Goal: Information Seeking & Learning: Learn about a topic

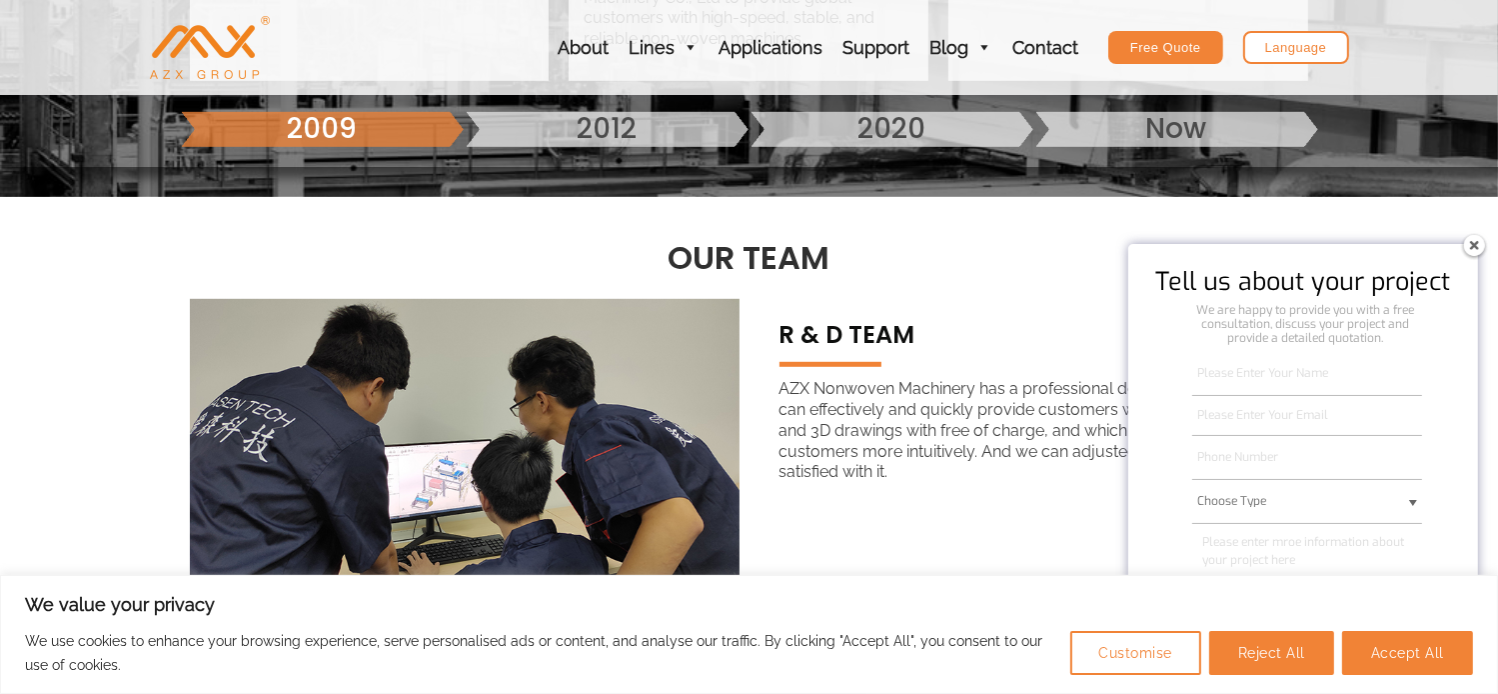
scroll to position [1199, 0]
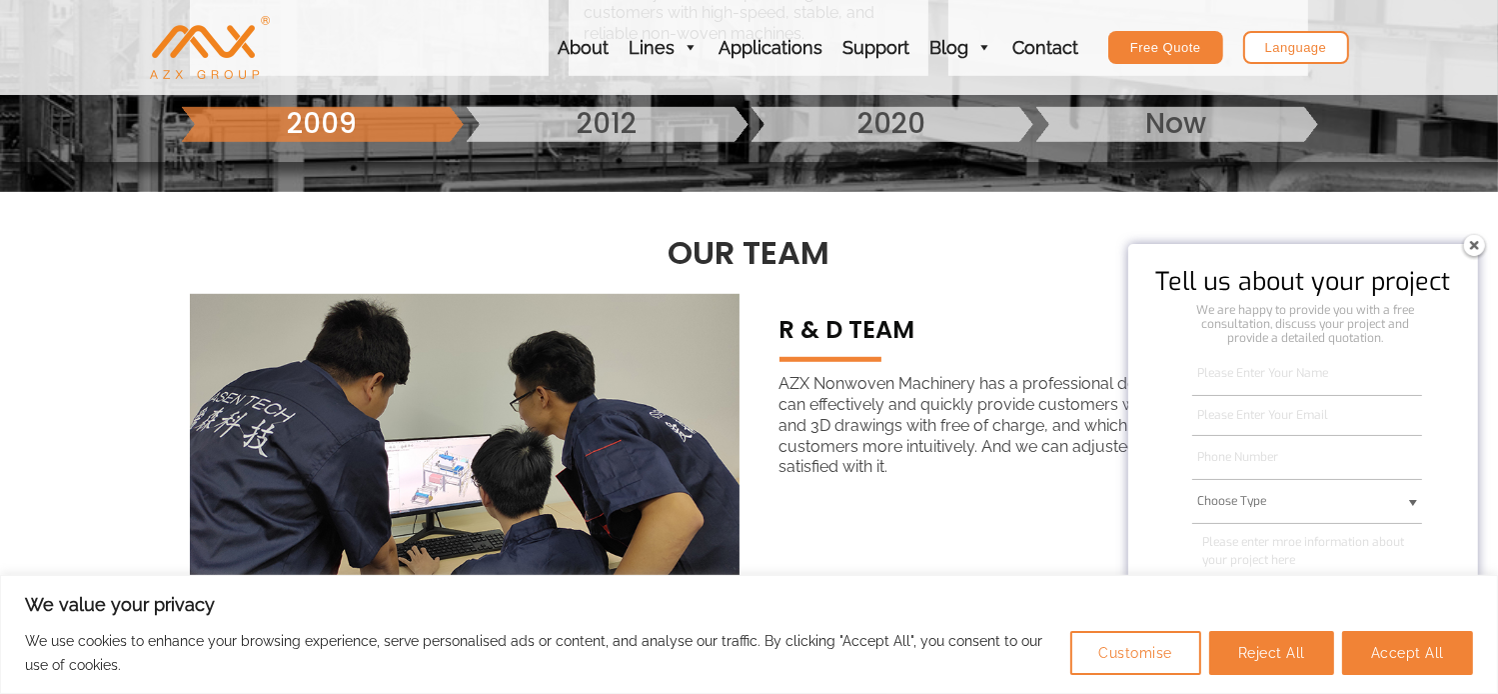
click at [1478, 248] on img at bounding box center [1474, 245] width 32 height 32
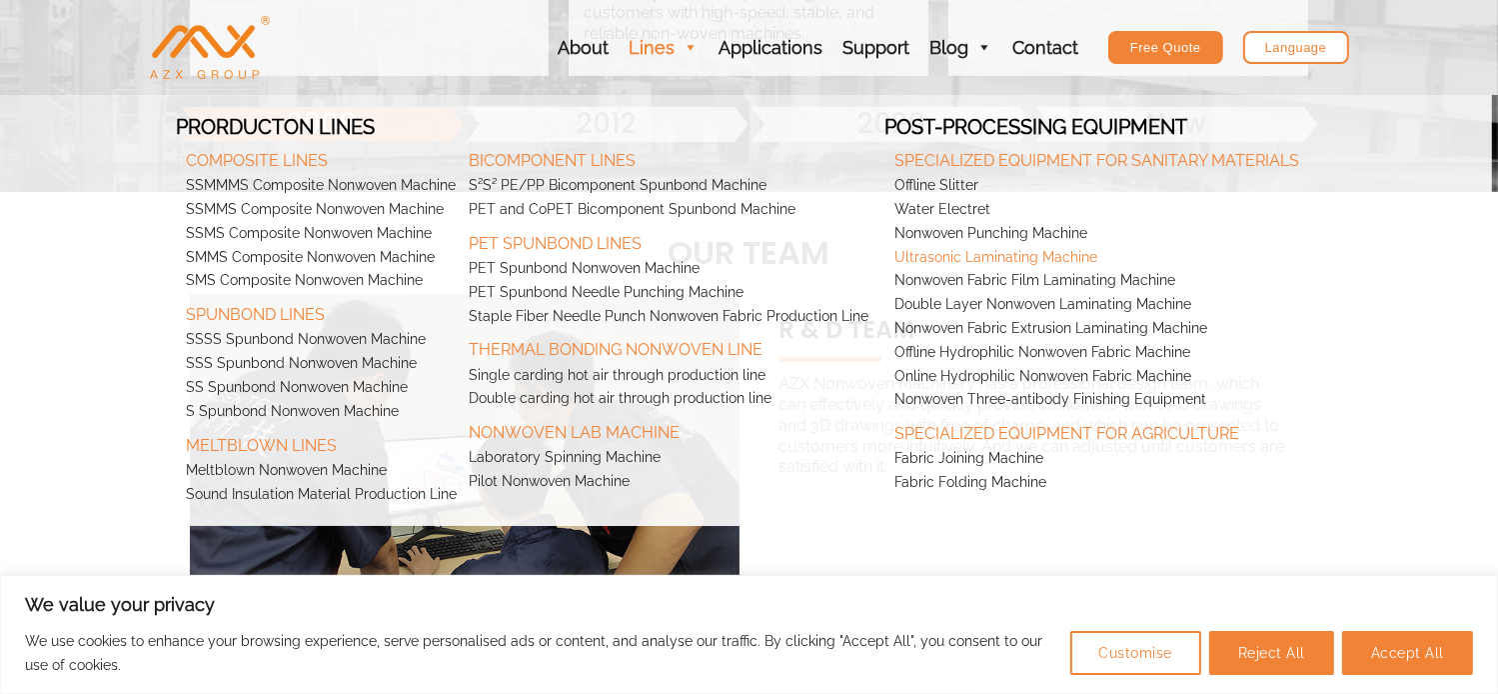
click at [1247, 264] on link "Ultrasonic Laminating Machine" at bounding box center [1097, 258] width 426 height 24
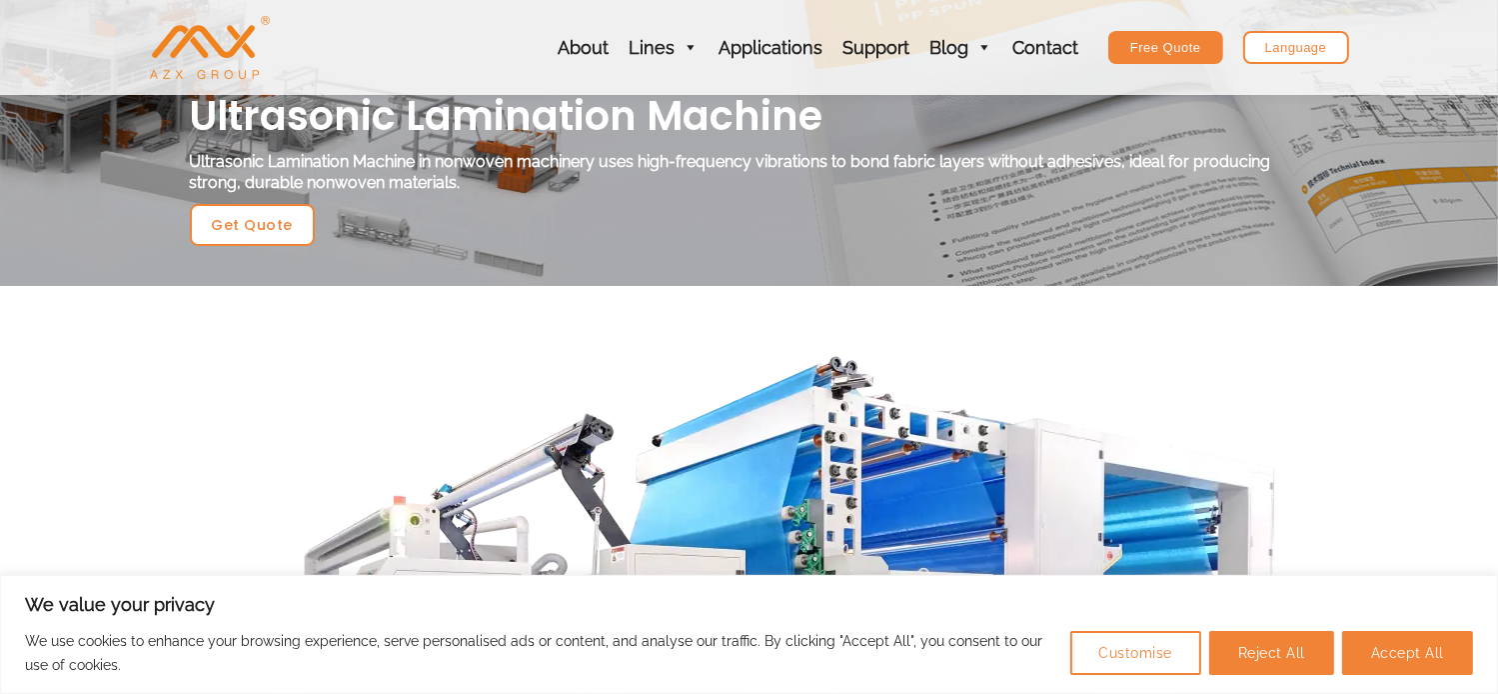
scroll to position [100, 0]
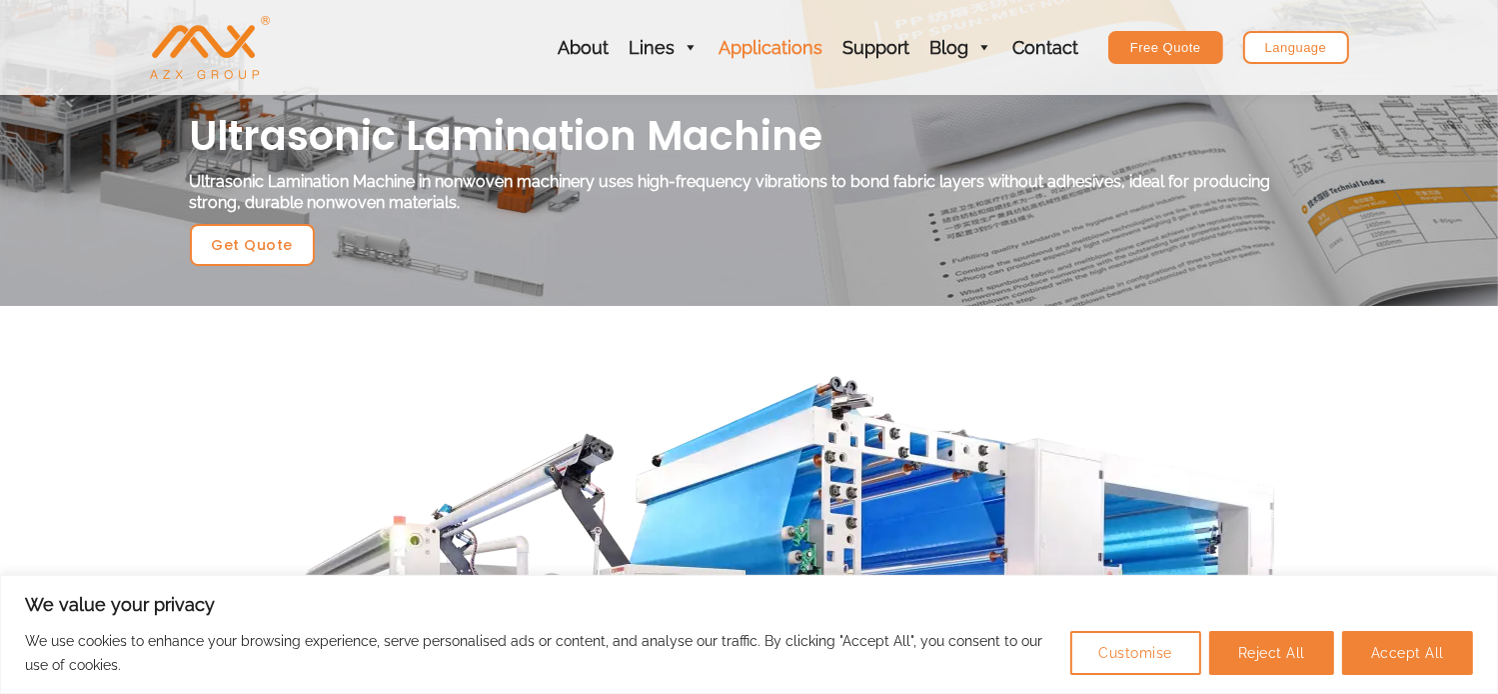
click at [766, 50] on link "Applications" at bounding box center [771, 47] width 124 height 95
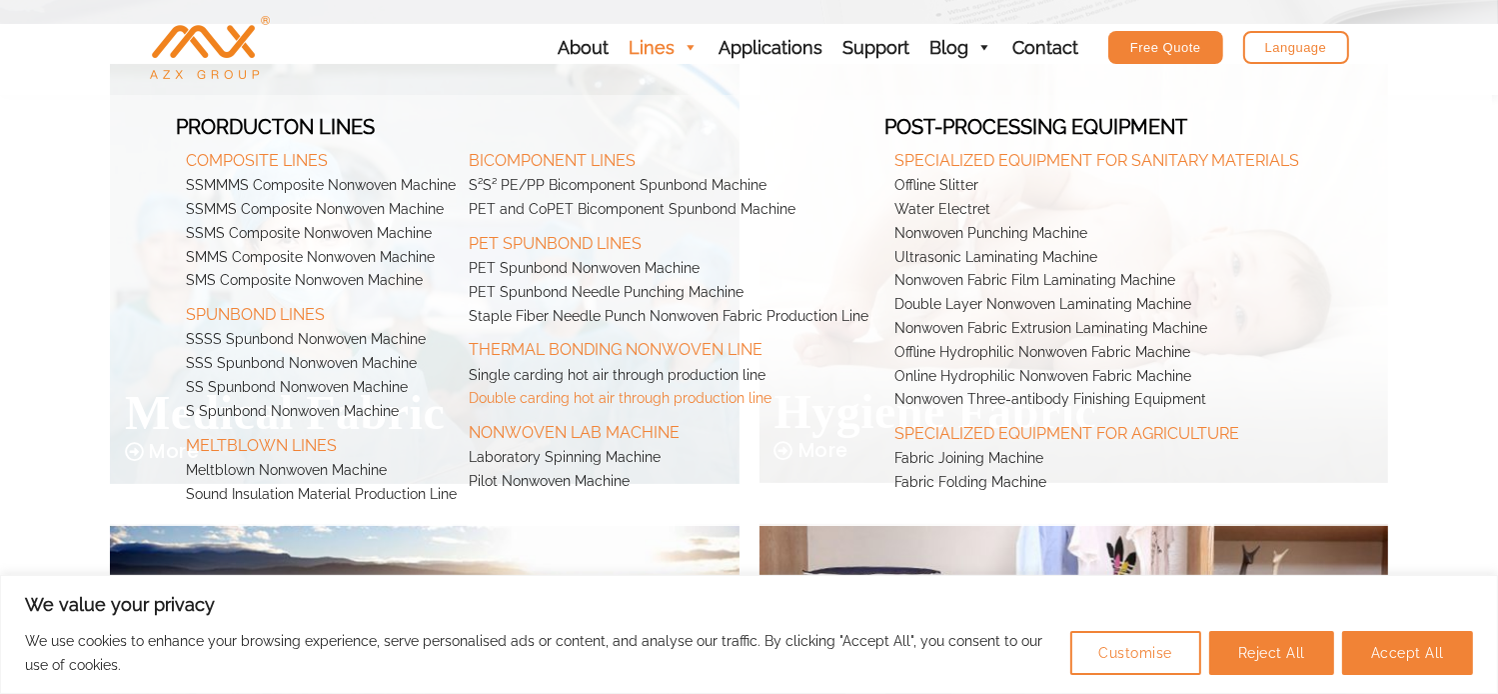
scroll to position [300, 0]
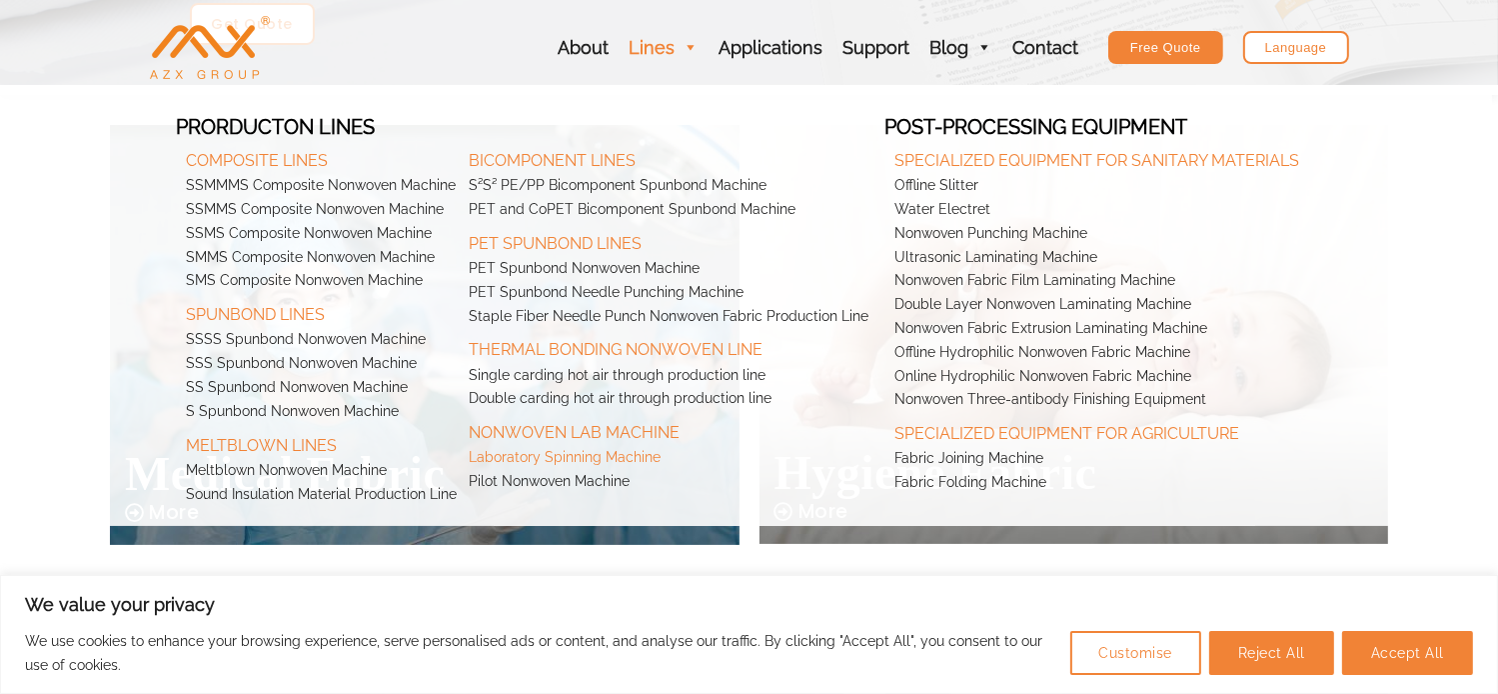
click at [611, 457] on link "Laboratory Spinning Machine" at bounding box center [672, 458] width 426 height 24
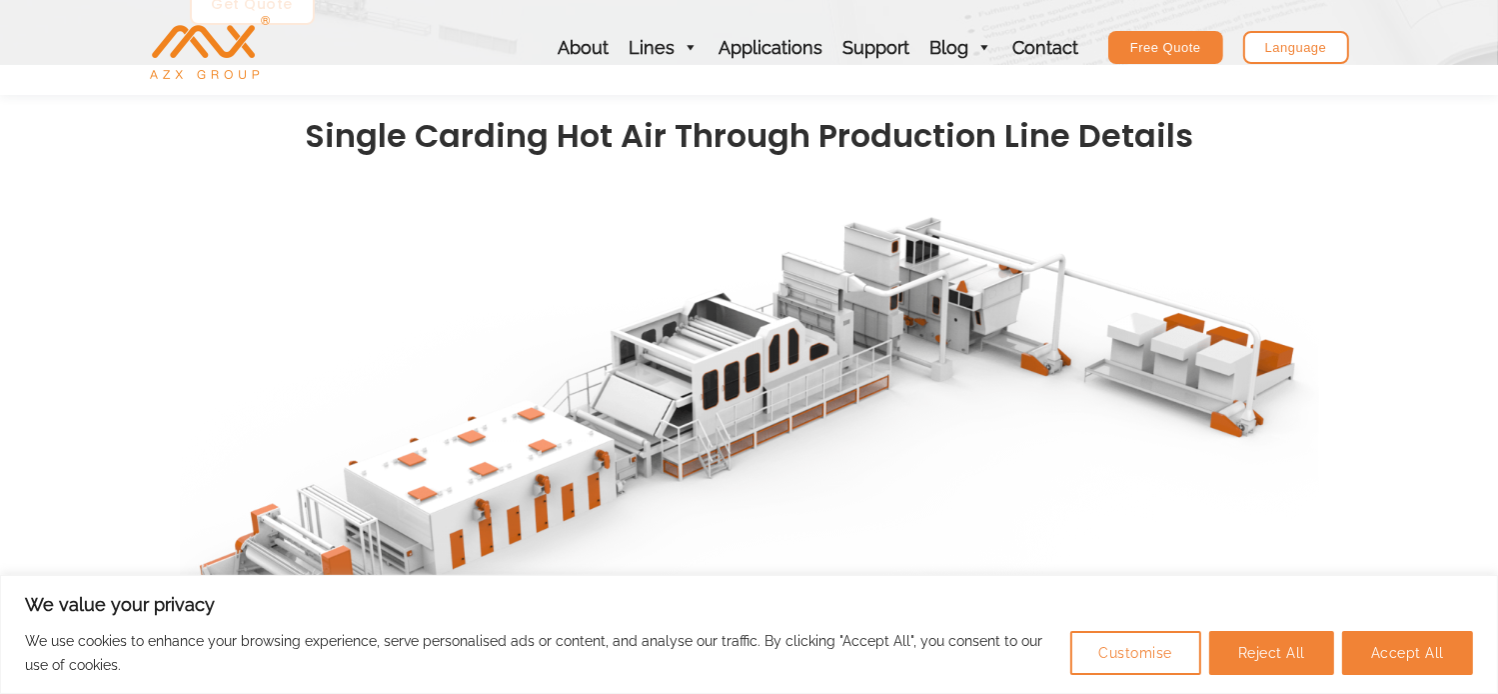
scroll to position [400, 0]
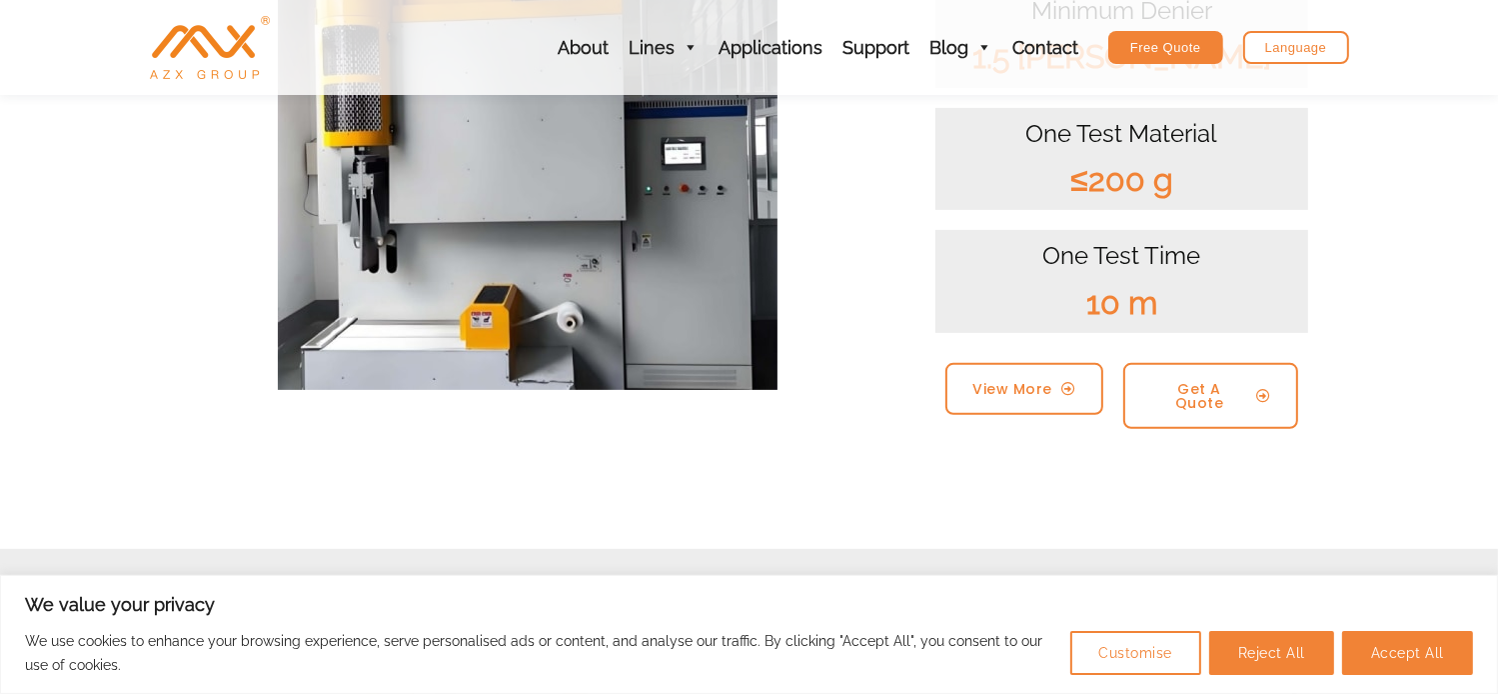
scroll to position [700, 0]
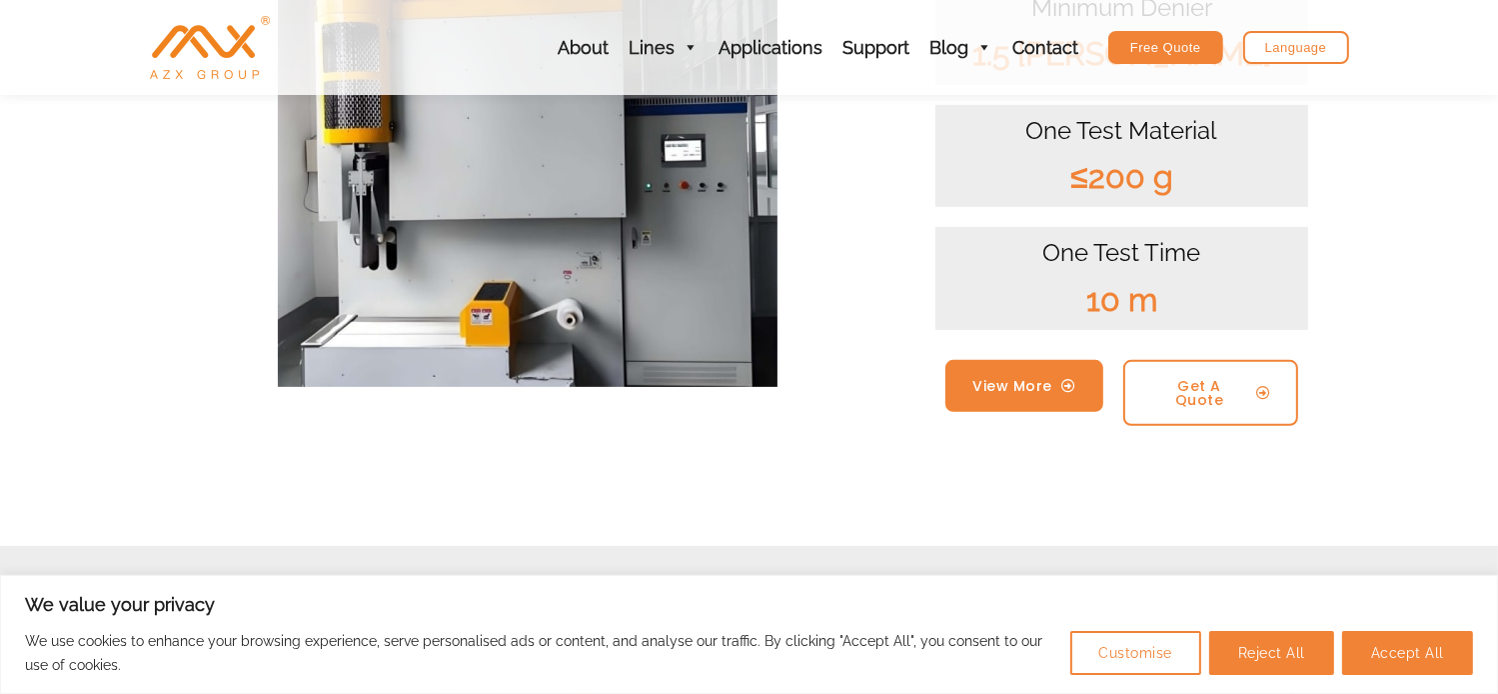
click at [1060, 397] on link "View More" at bounding box center [1024, 386] width 159 height 52
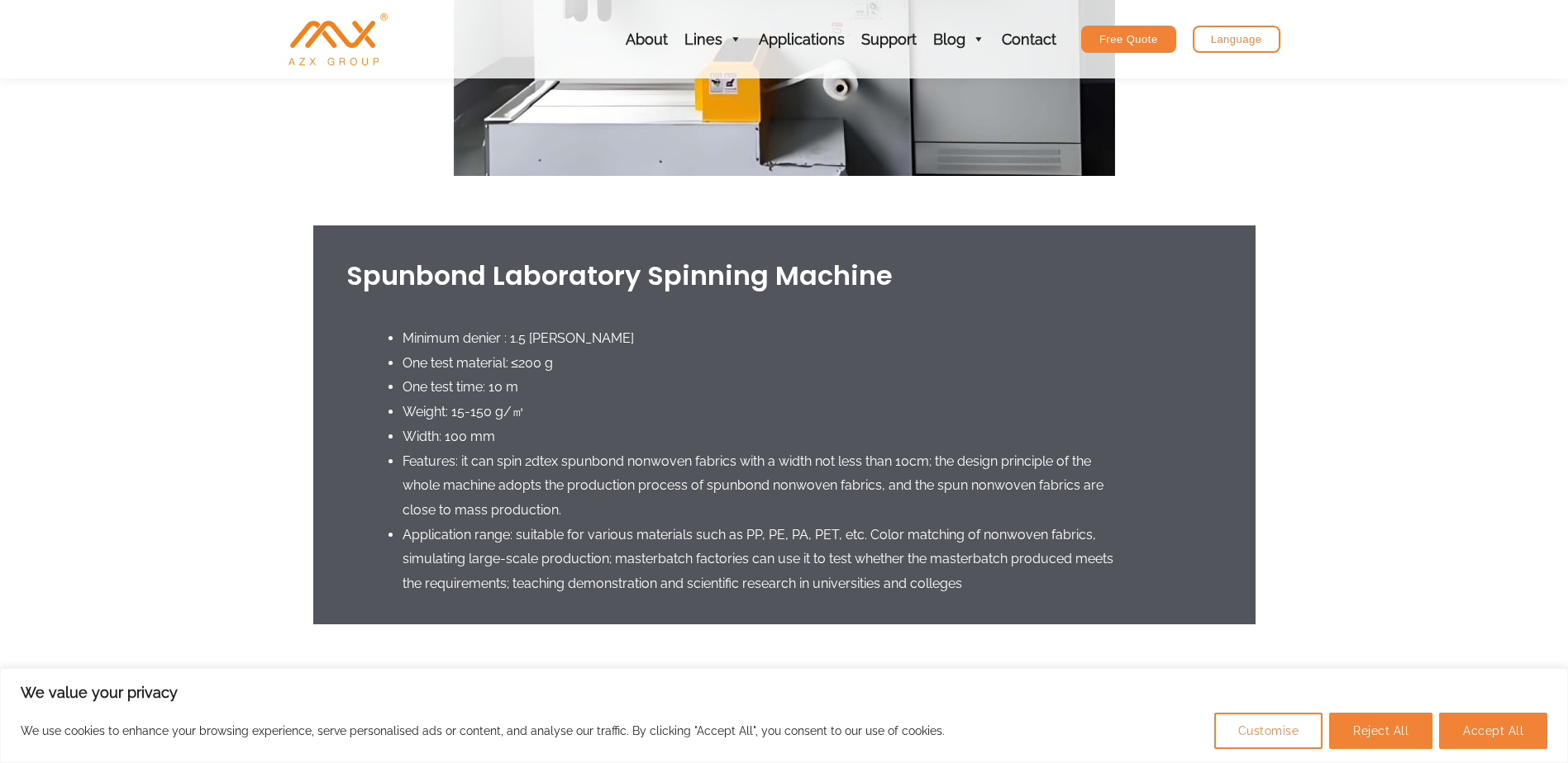
scroll to position [908, 0]
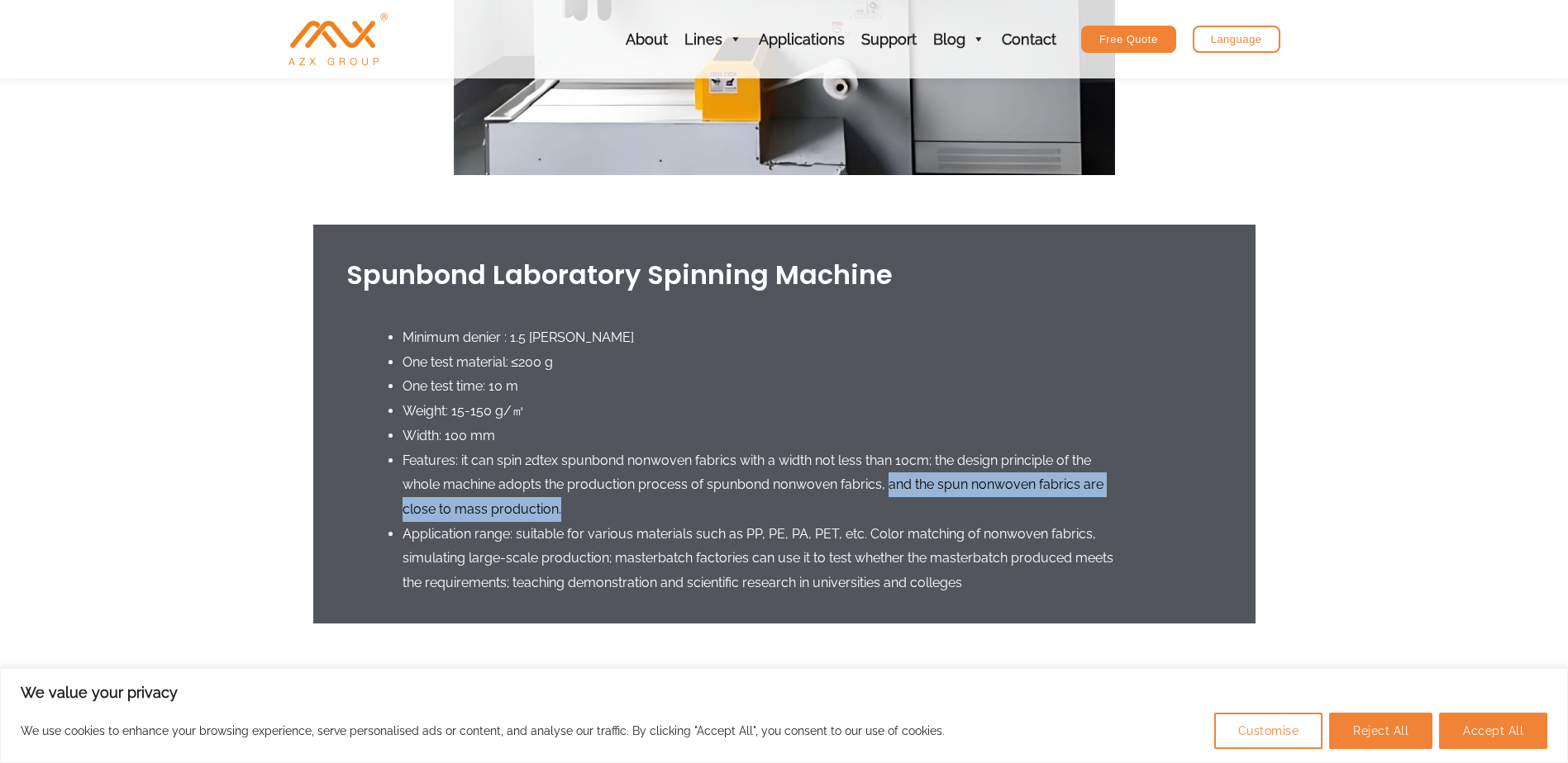
drag, startPoint x: 884, startPoint y: 481, endPoint x: 1012, endPoint y: 502, distance: 129.7
click at [1012, 502] on li "Features: it can spin 2dtex spunbond nonwoven fabrics with a width not less tha…" at bounding box center [762, 485] width 720 height 74
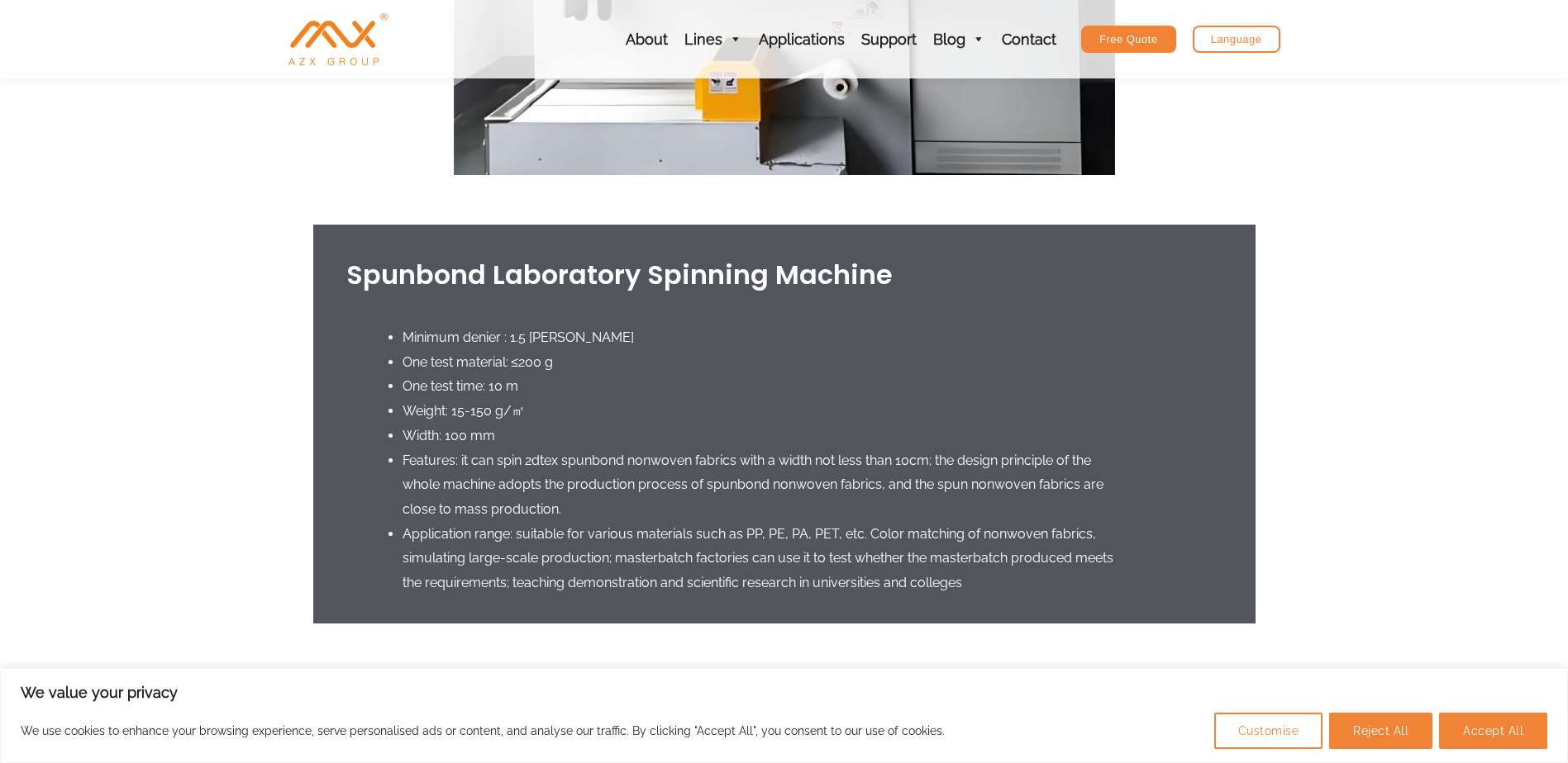
click at [741, 536] on li "Application range: suitable for various materials such as PP, PE, PA, PET, etc.…" at bounding box center [762, 559] width 720 height 74
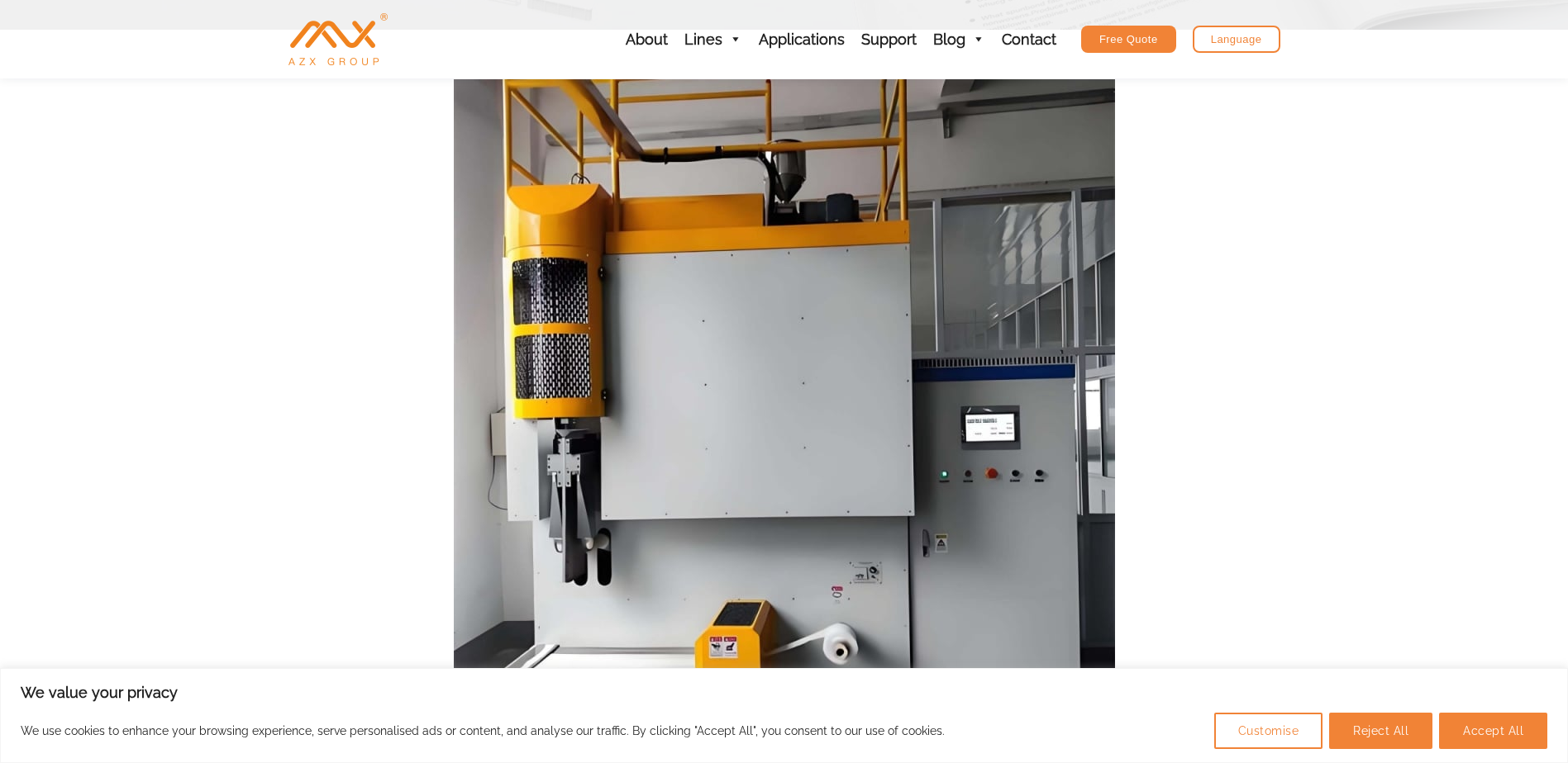
scroll to position [0, 0]
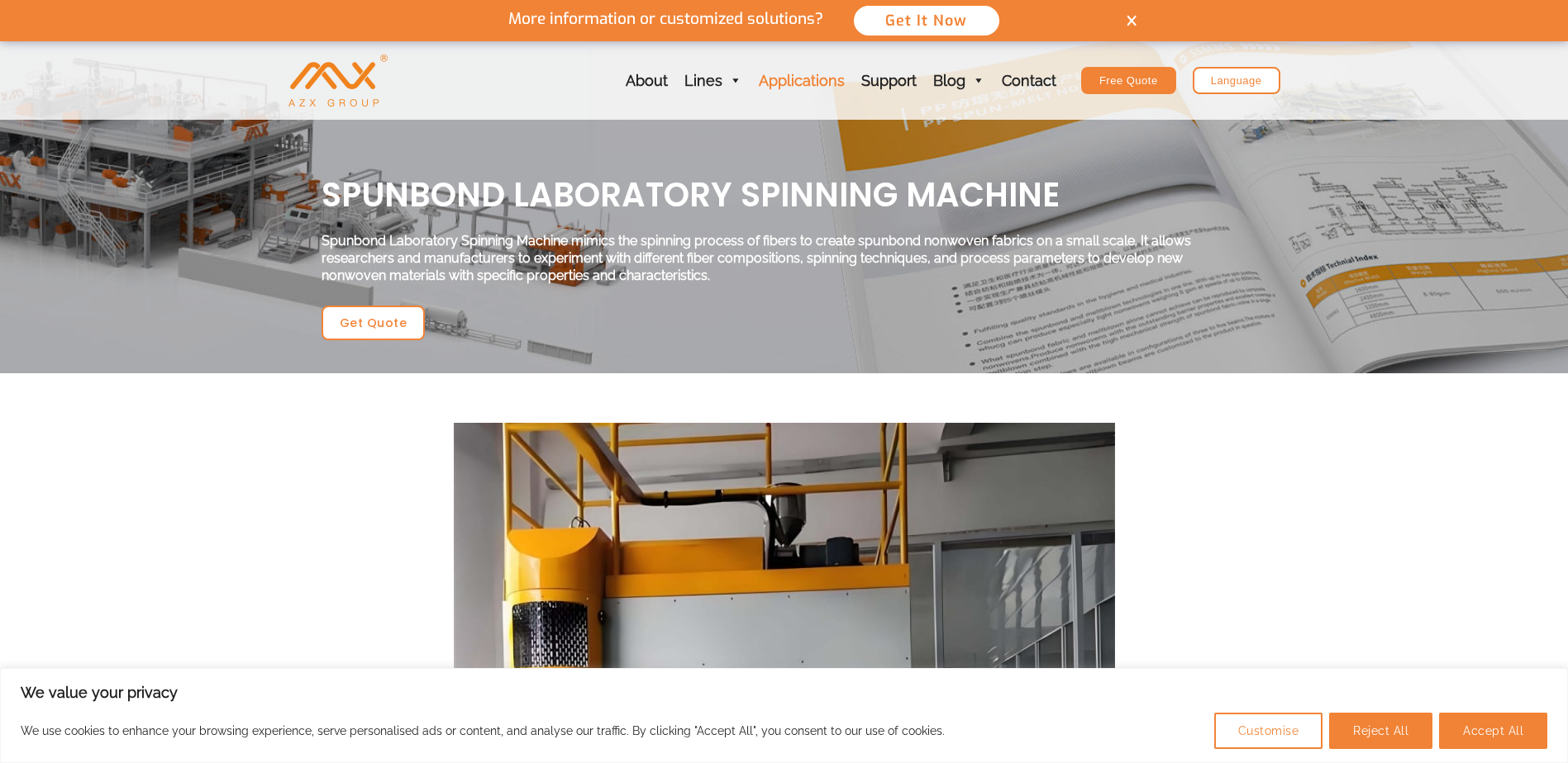
click at [799, 76] on link "Applications" at bounding box center [801, 80] width 103 height 79
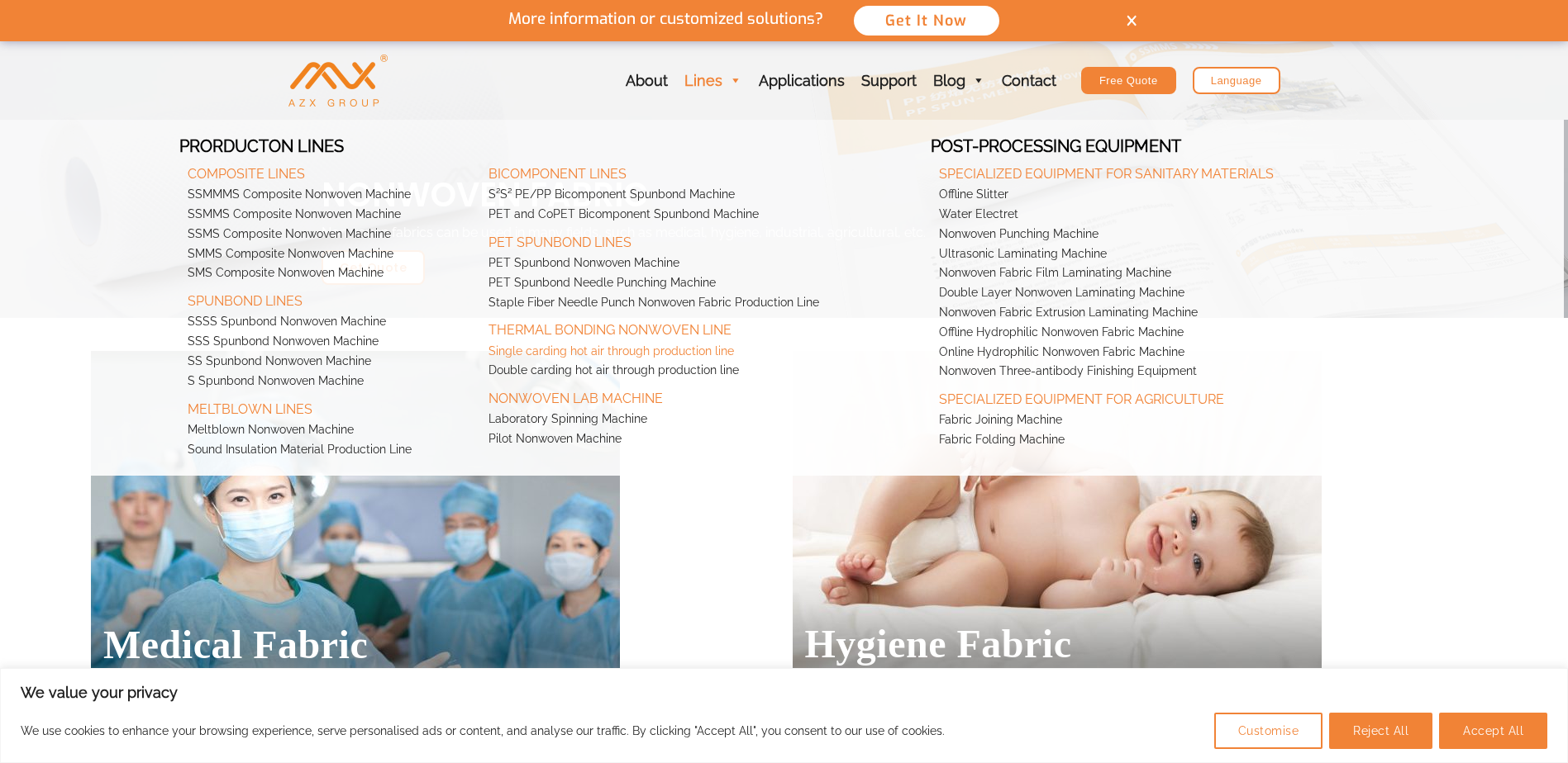
click at [696, 345] on link "Single carding hot air through production line" at bounding box center [705, 352] width 451 height 20
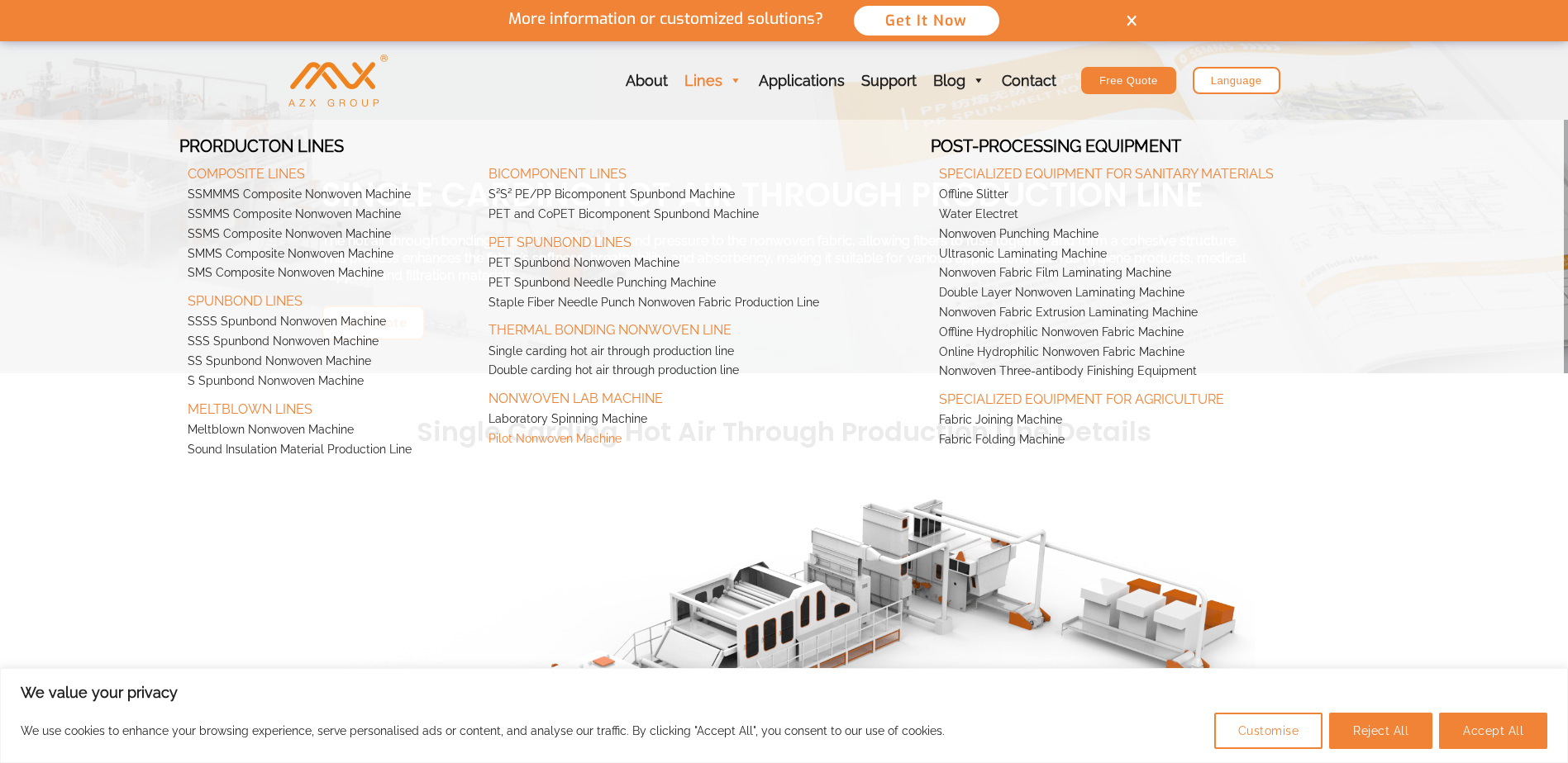
click at [584, 441] on link "Pilot Nonwoven Machine" at bounding box center [705, 440] width 451 height 20
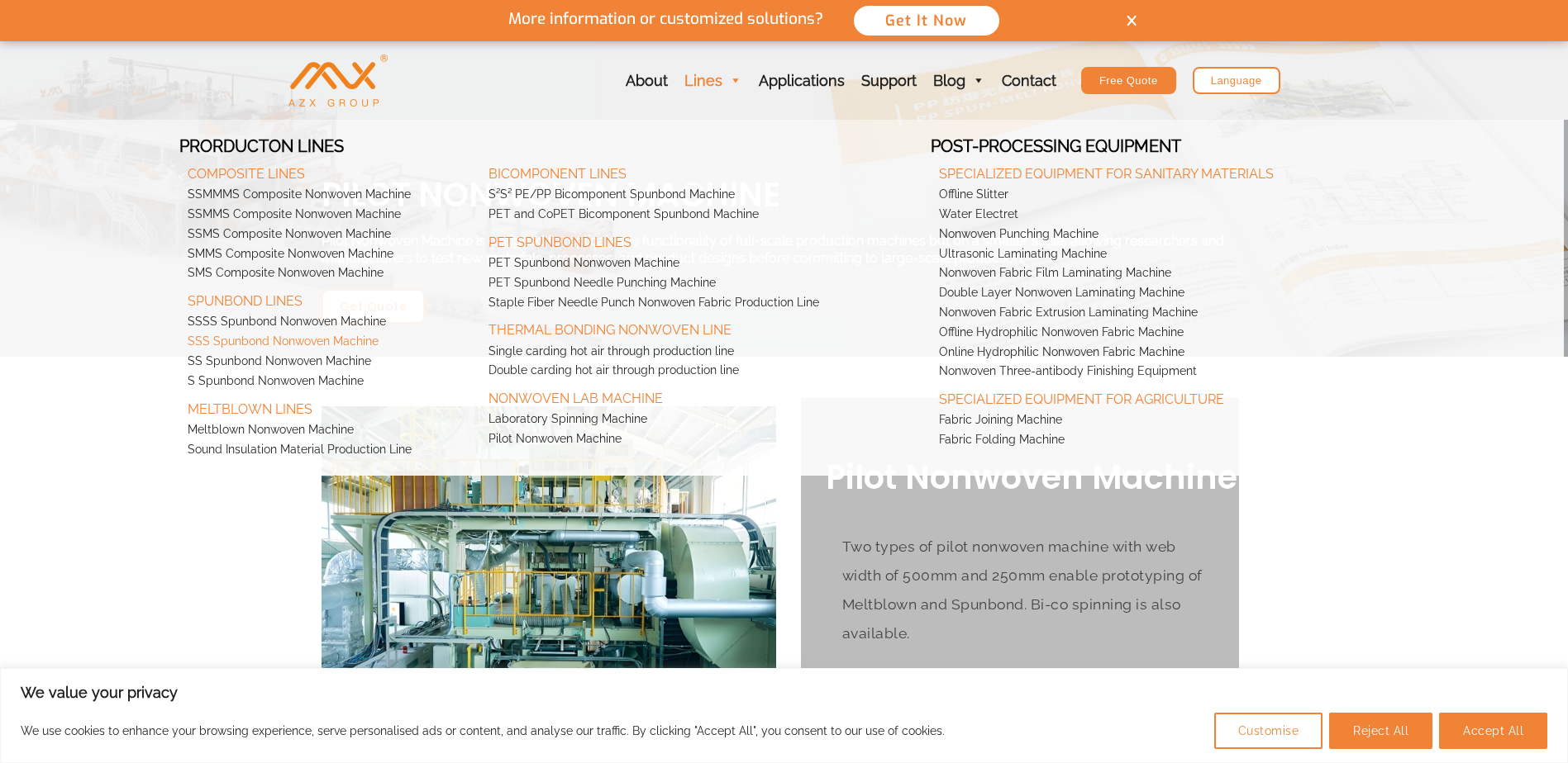
click at [329, 342] on link "SSS Spunbond Nonwoven Machine" at bounding box center [329, 342] width 300 height 20
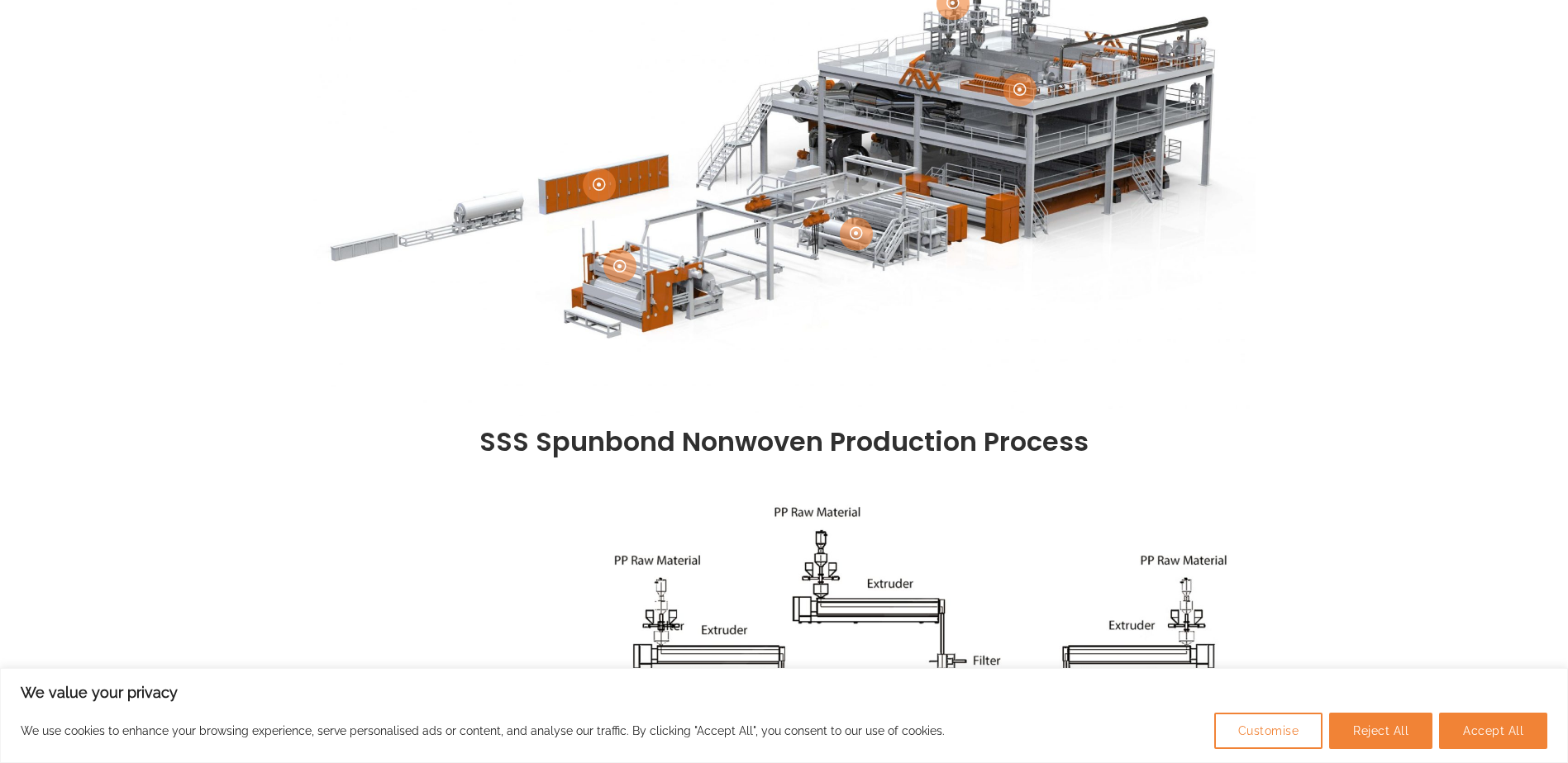
scroll to position [413, 0]
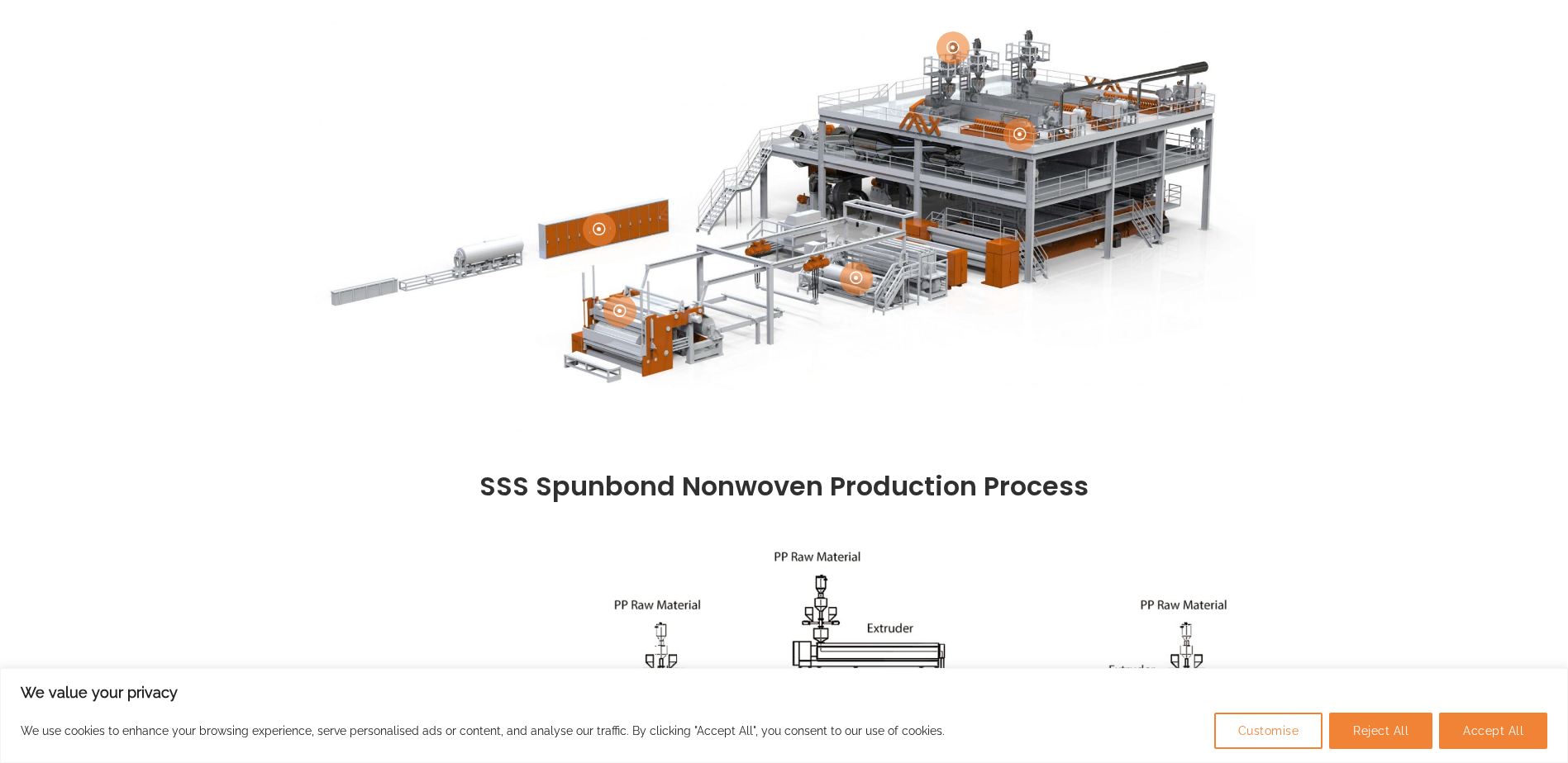
click at [852, 274] on icon at bounding box center [856, 278] width 13 height 13
click at [853, 281] on icon at bounding box center [856, 278] width 13 height 13
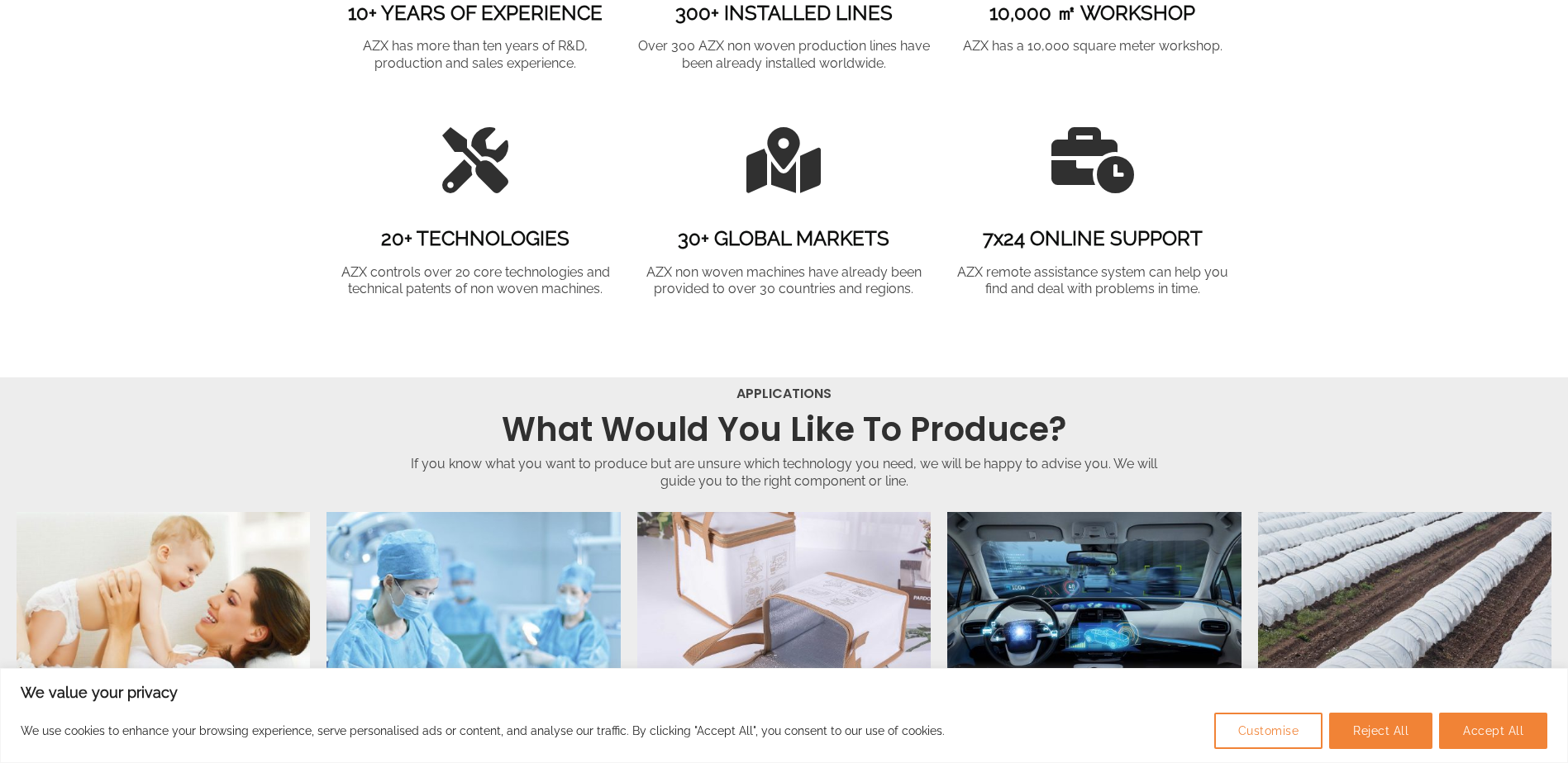
scroll to position [2892, 0]
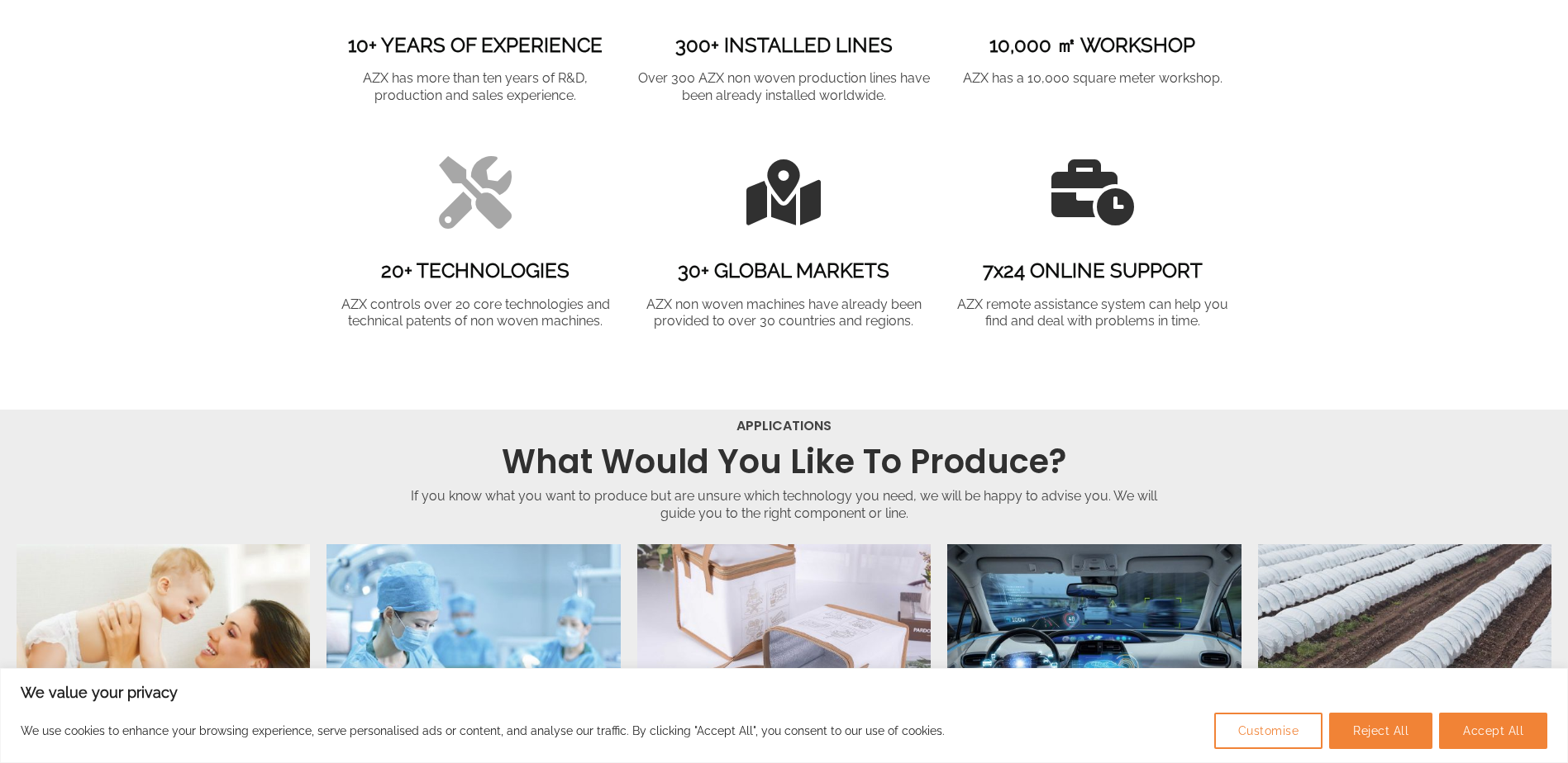
click at [476, 207] on icon at bounding box center [476, 193] width 73 height 73
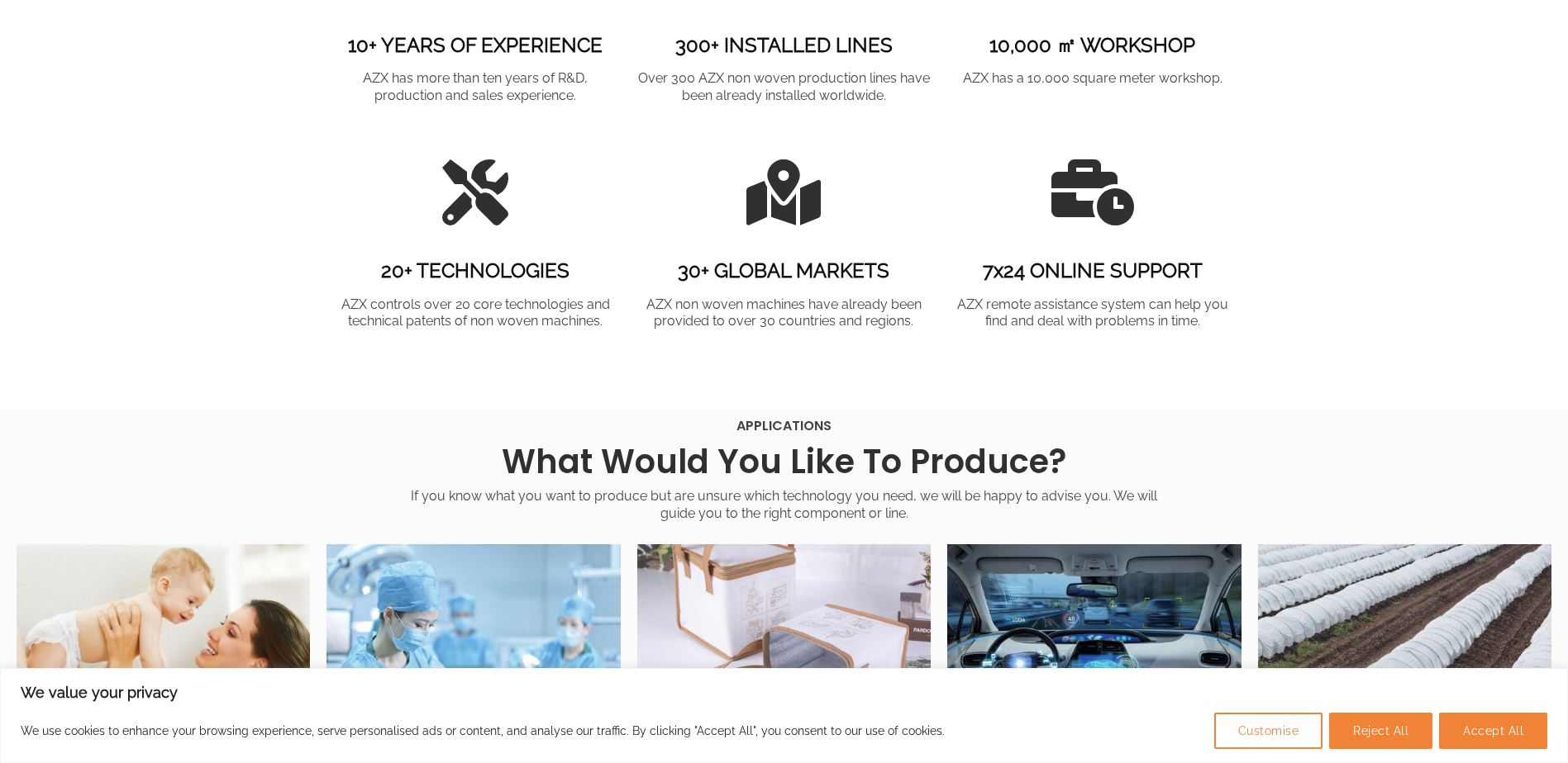
click at [546, 582] on img at bounding box center [473, 637] width 294 height 184
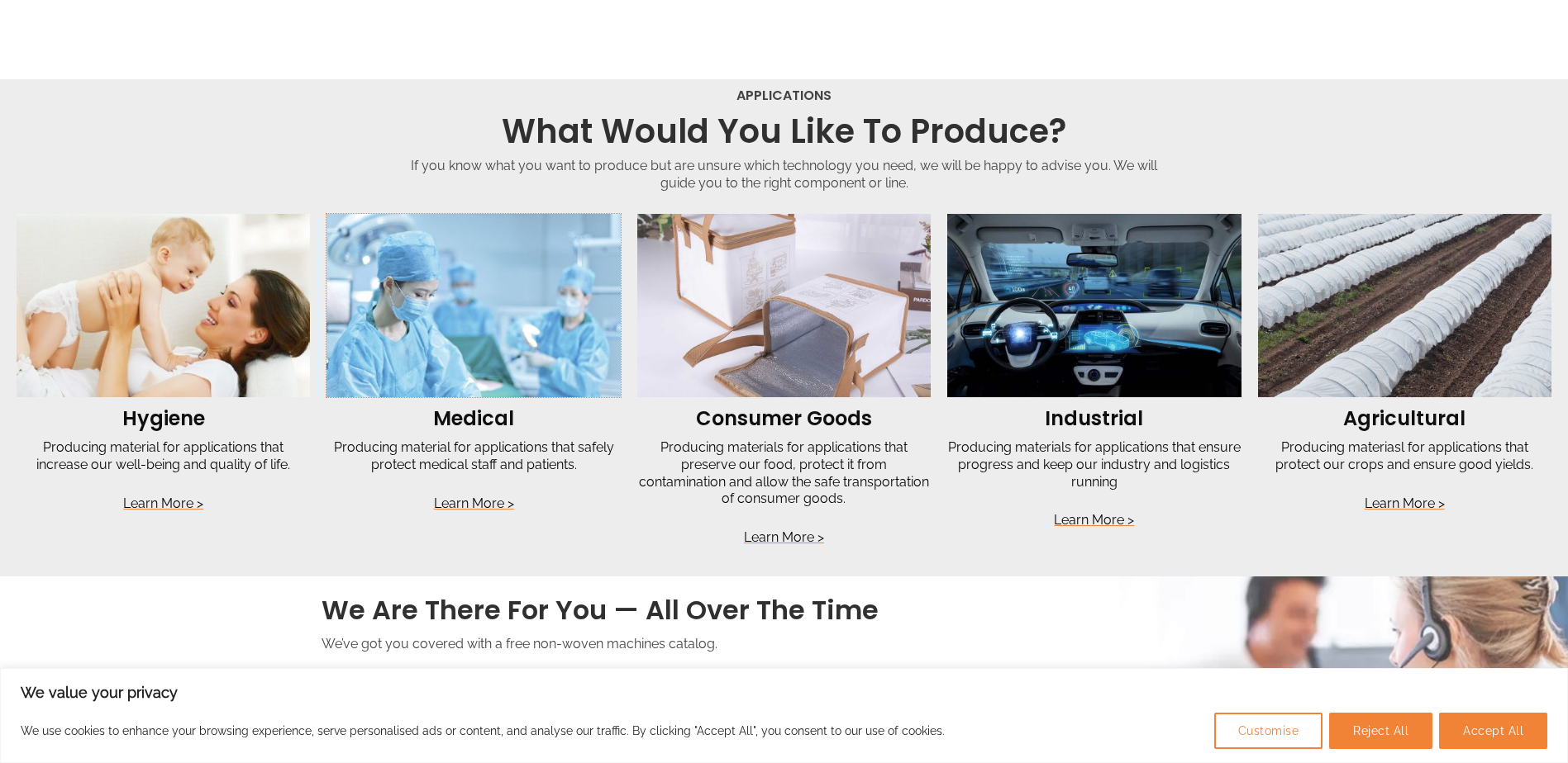
scroll to position [3140, 0]
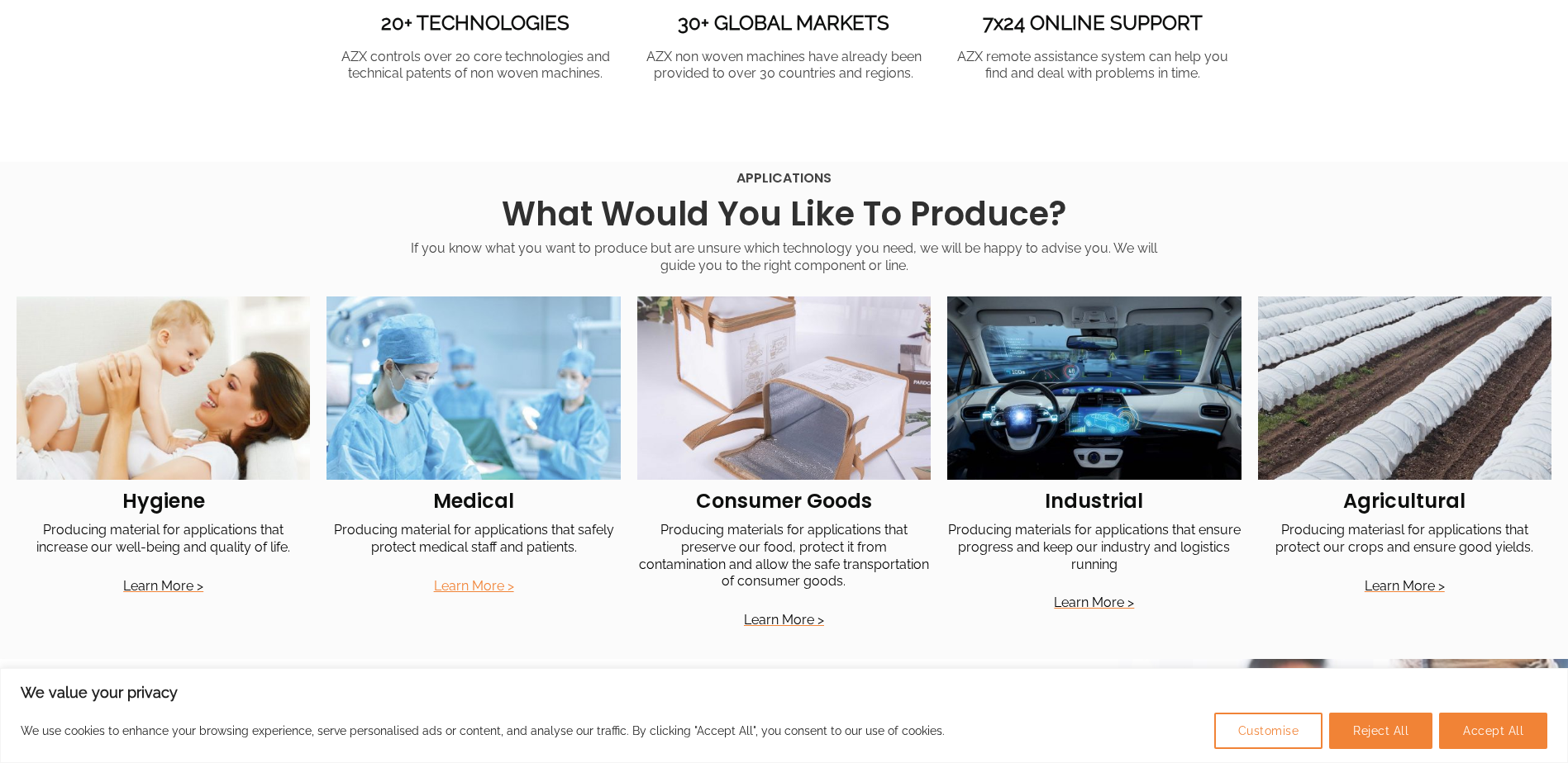
click at [479, 584] on link "Learn More >" at bounding box center [474, 586] width 80 height 16
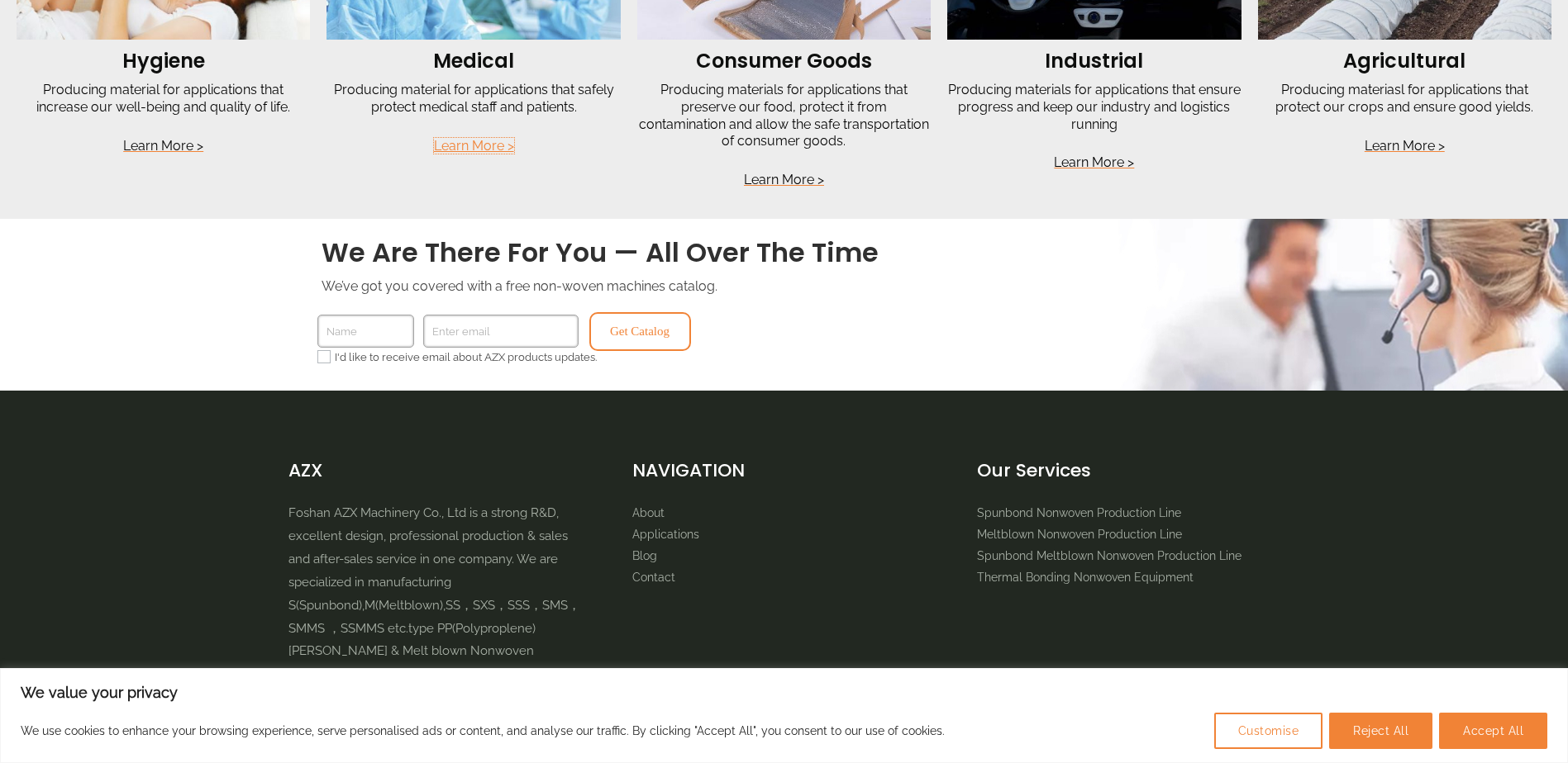
scroll to position [3273, 0]
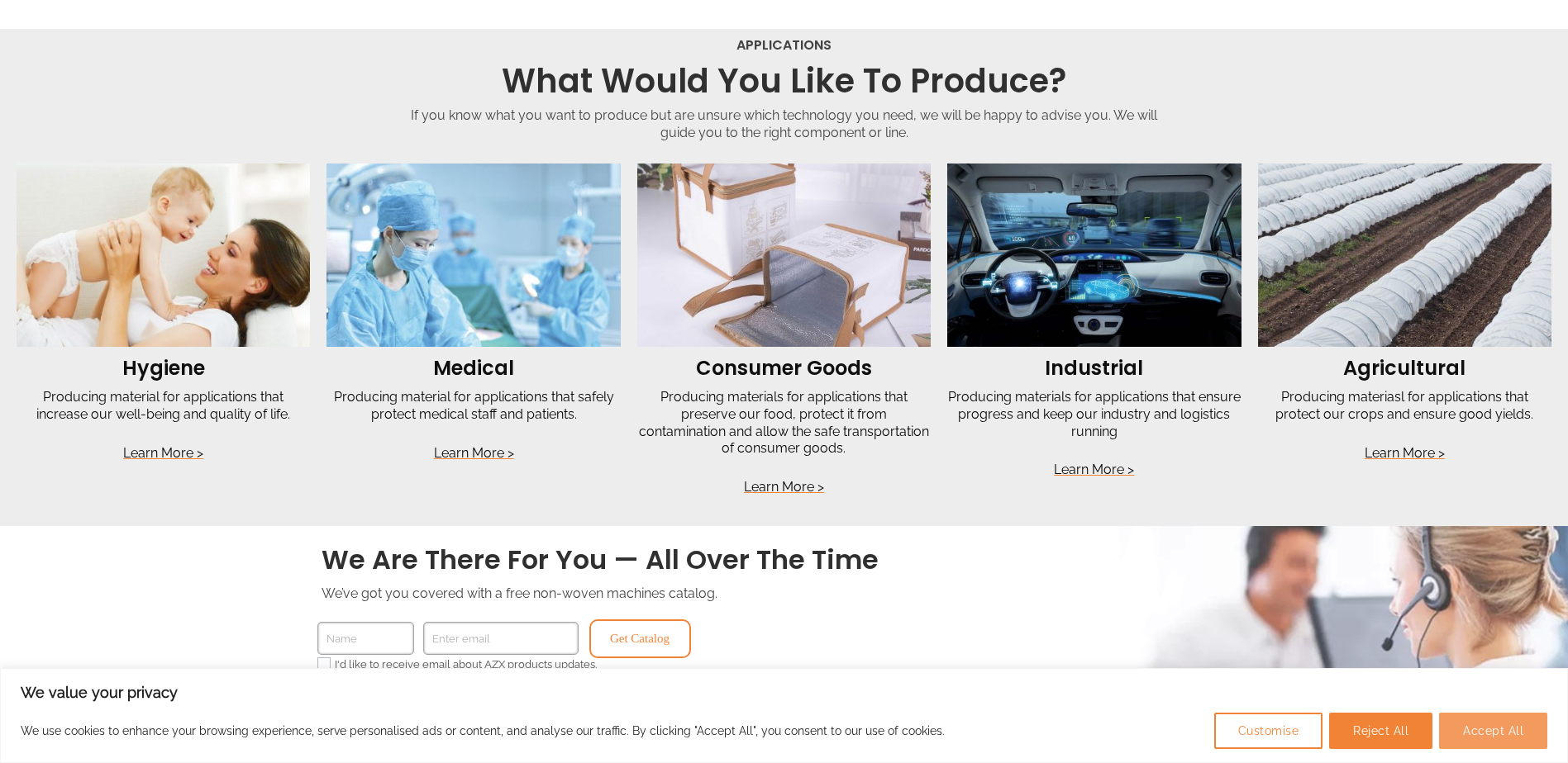
click at [1494, 718] on button "Accept All" at bounding box center [1493, 731] width 108 height 36
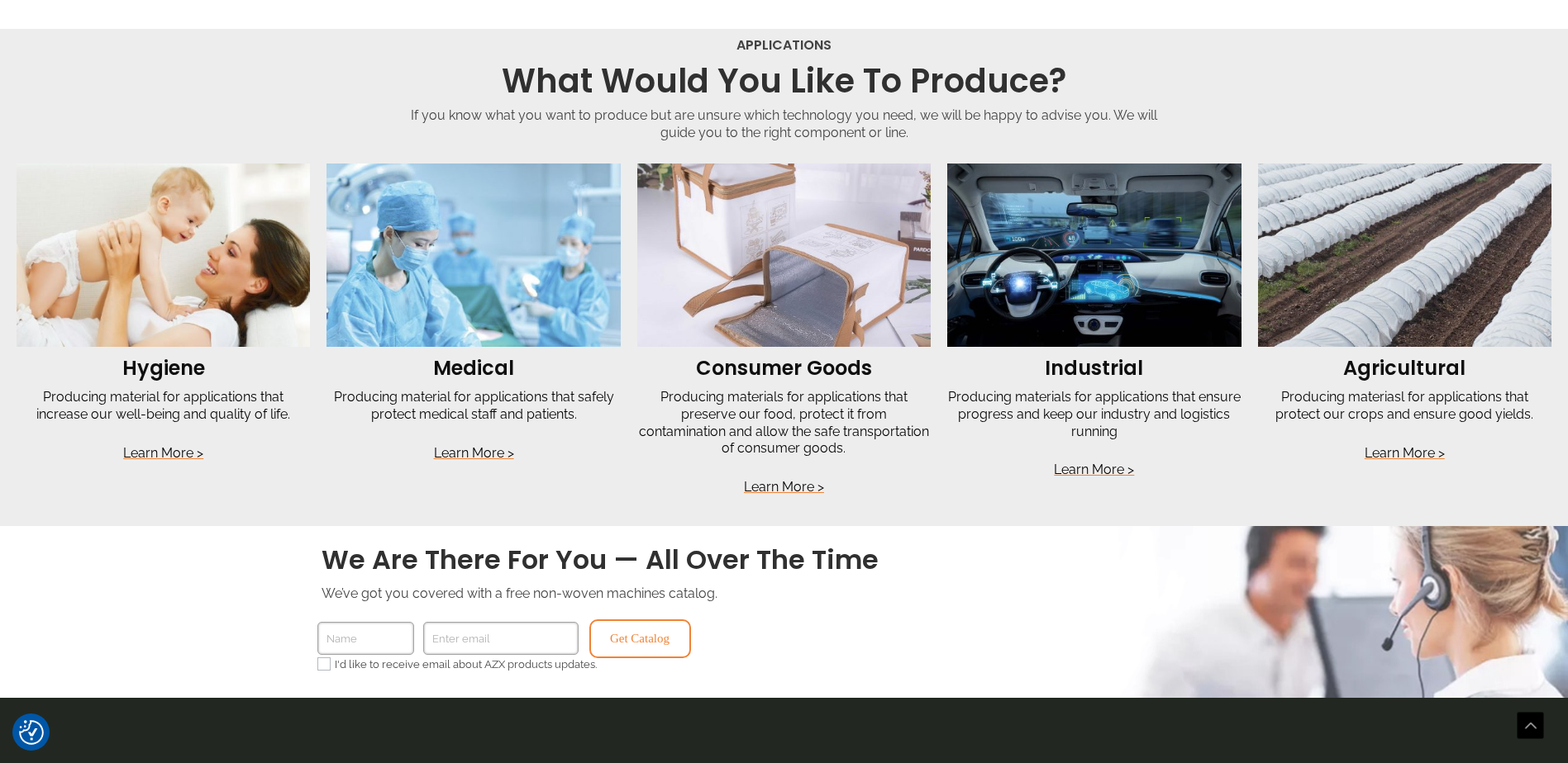
checkbox input "true"
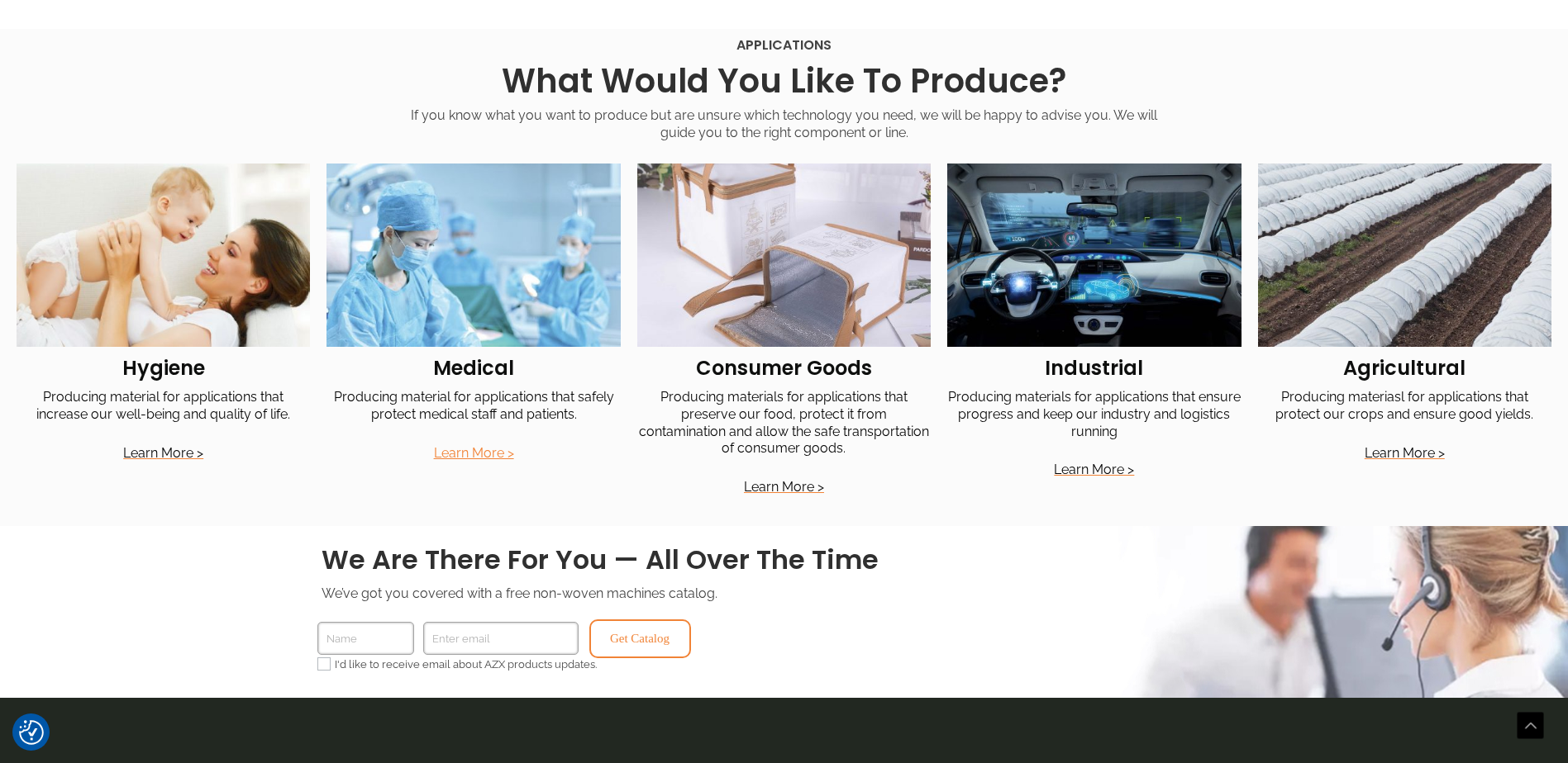
click at [487, 459] on link "Learn More >" at bounding box center [474, 453] width 80 height 16
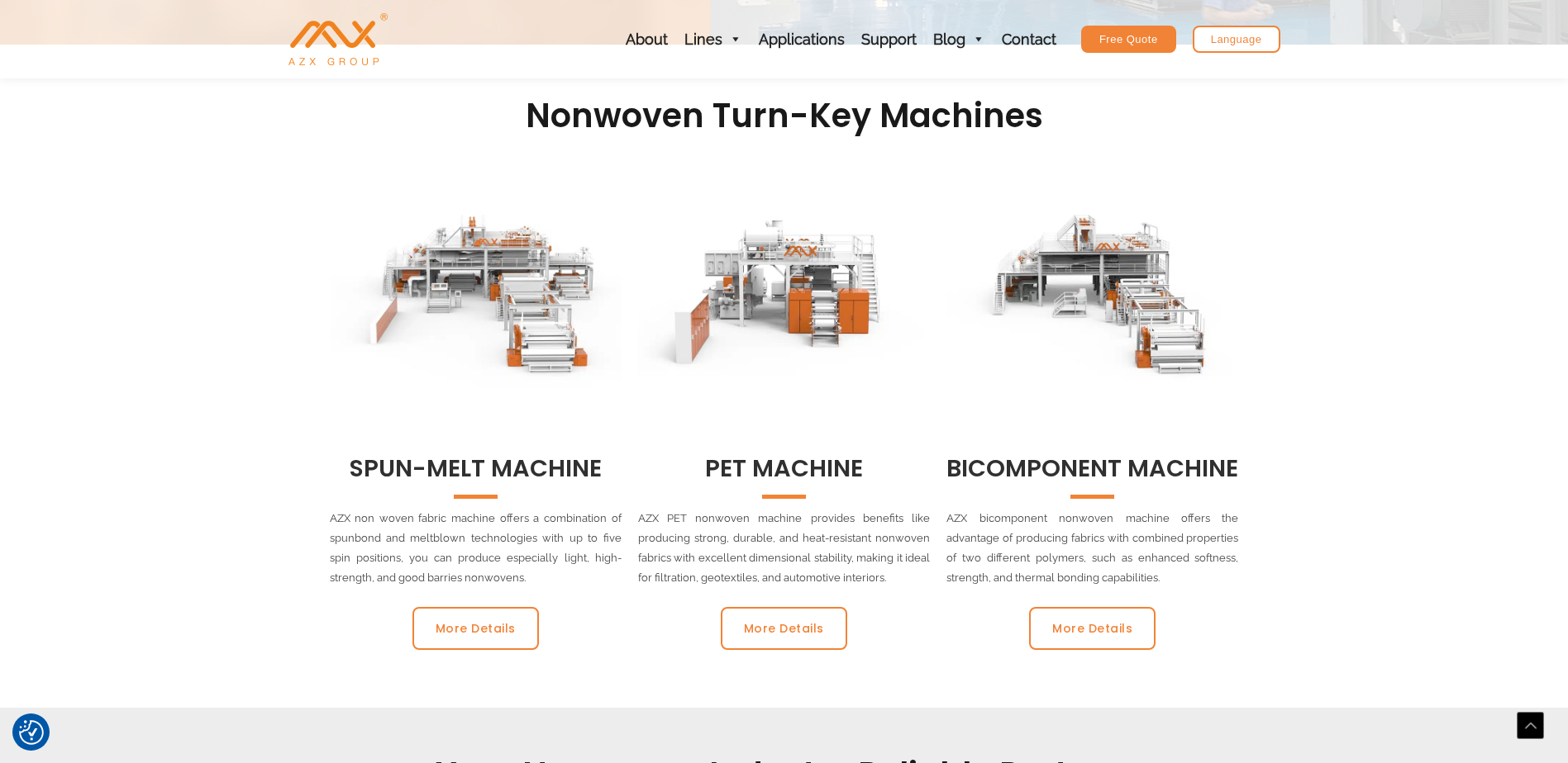
scroll to position [661, 0]
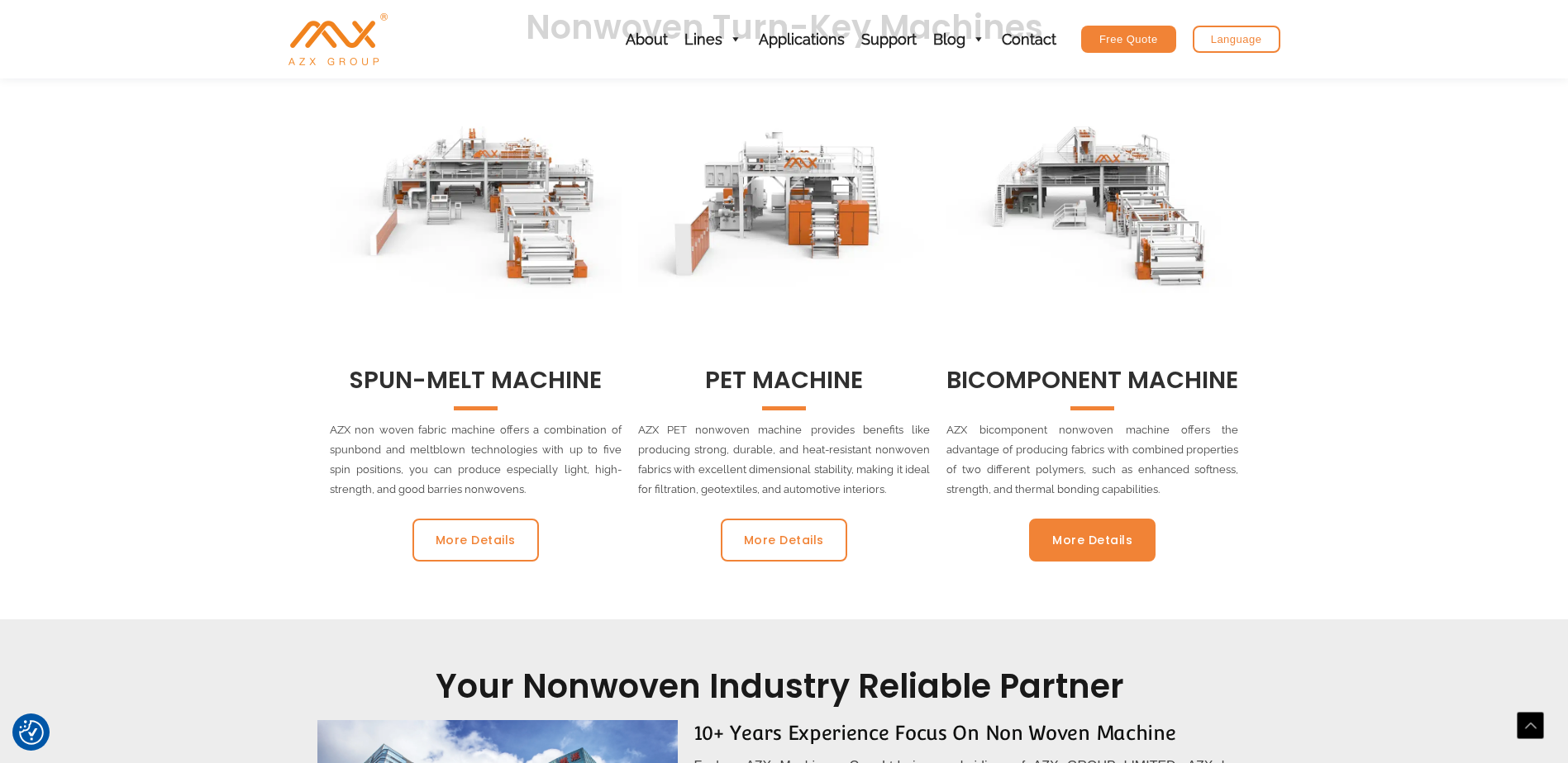
click at [1096, 543] on span "More Details" at bounding box center [1092, 541] width 80 height 12
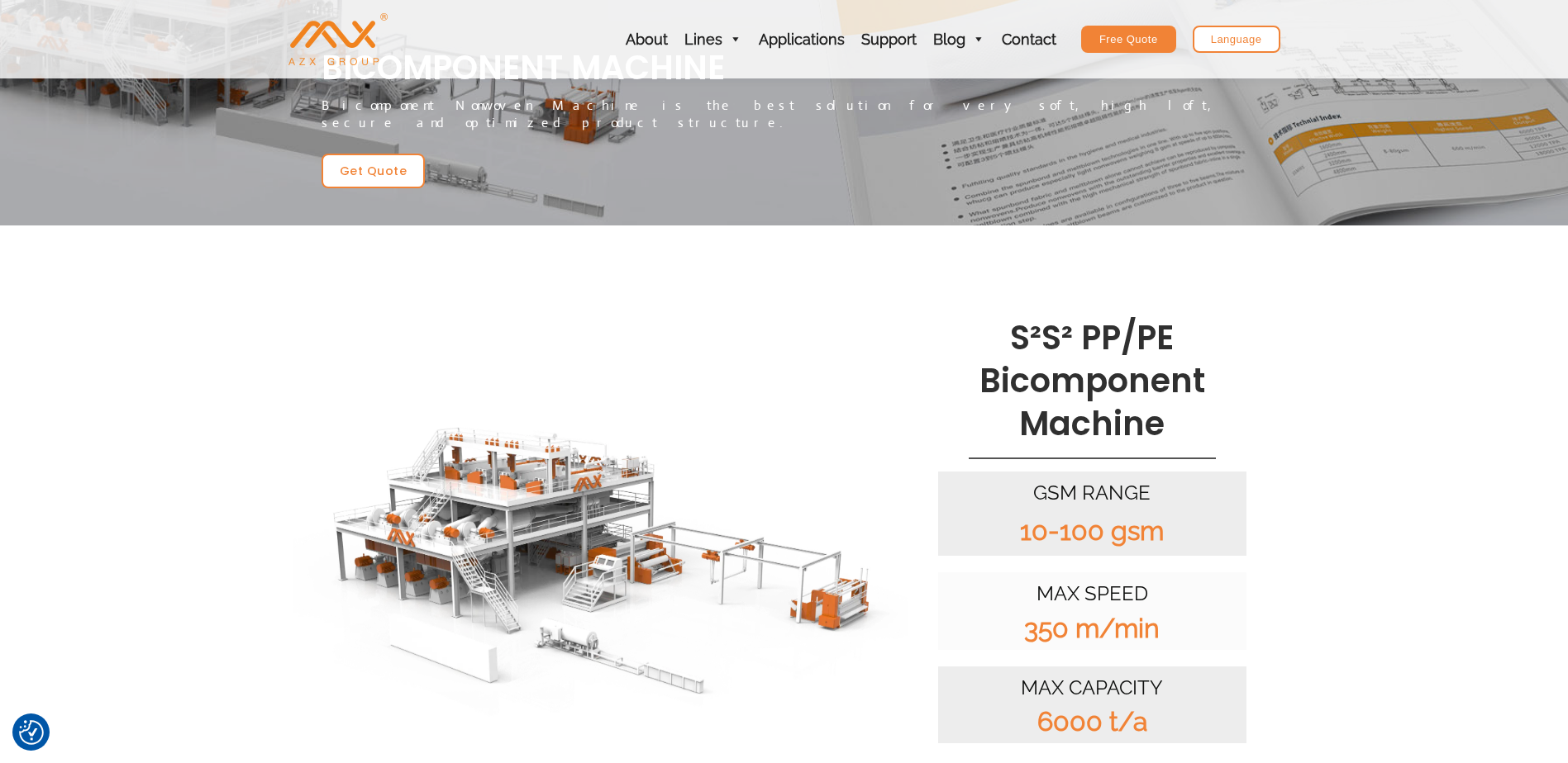
scroll to position [165, 0]
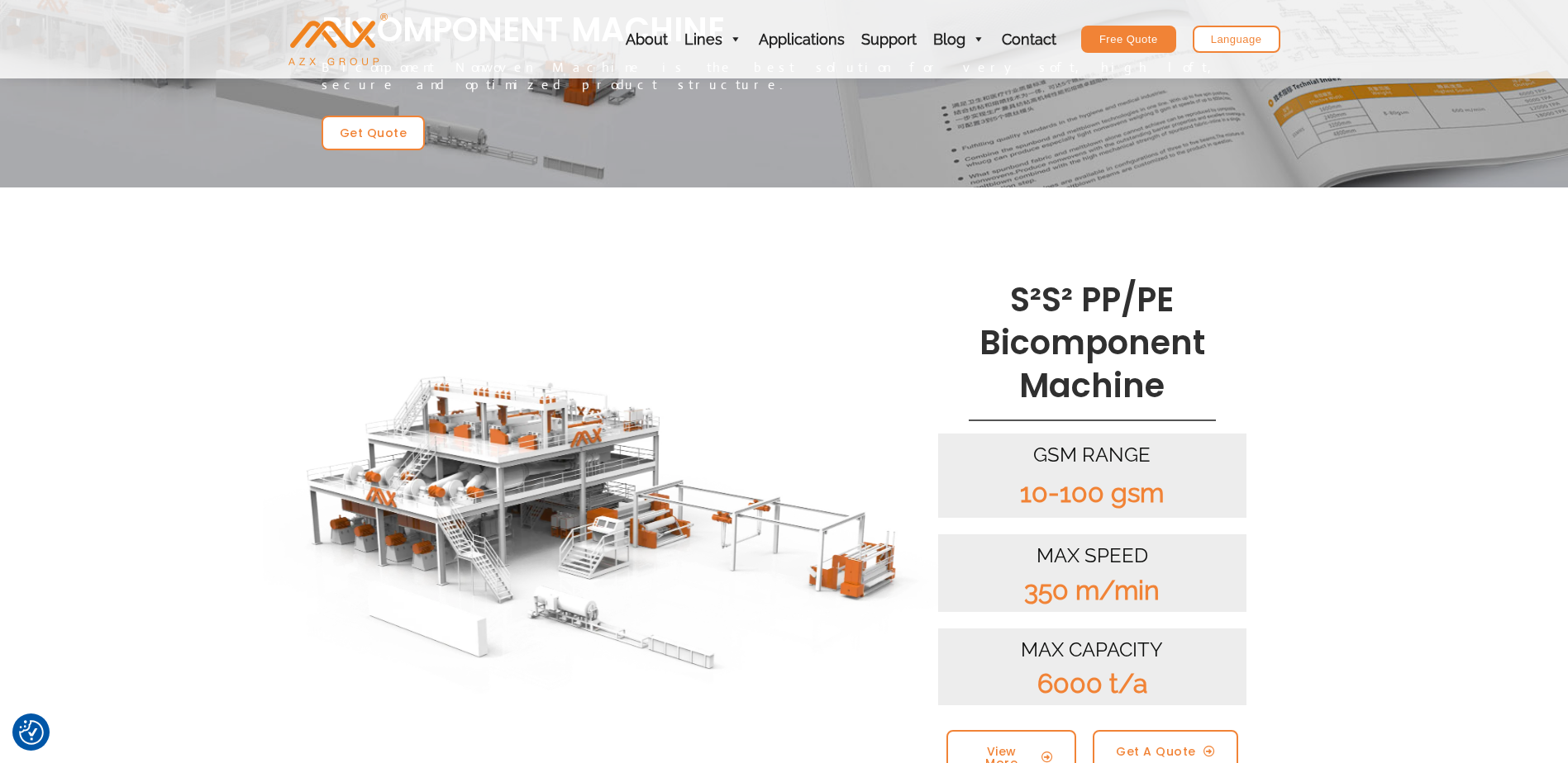
click at [600, 465] on img at bounding box center [601, 522] width 676 height 380
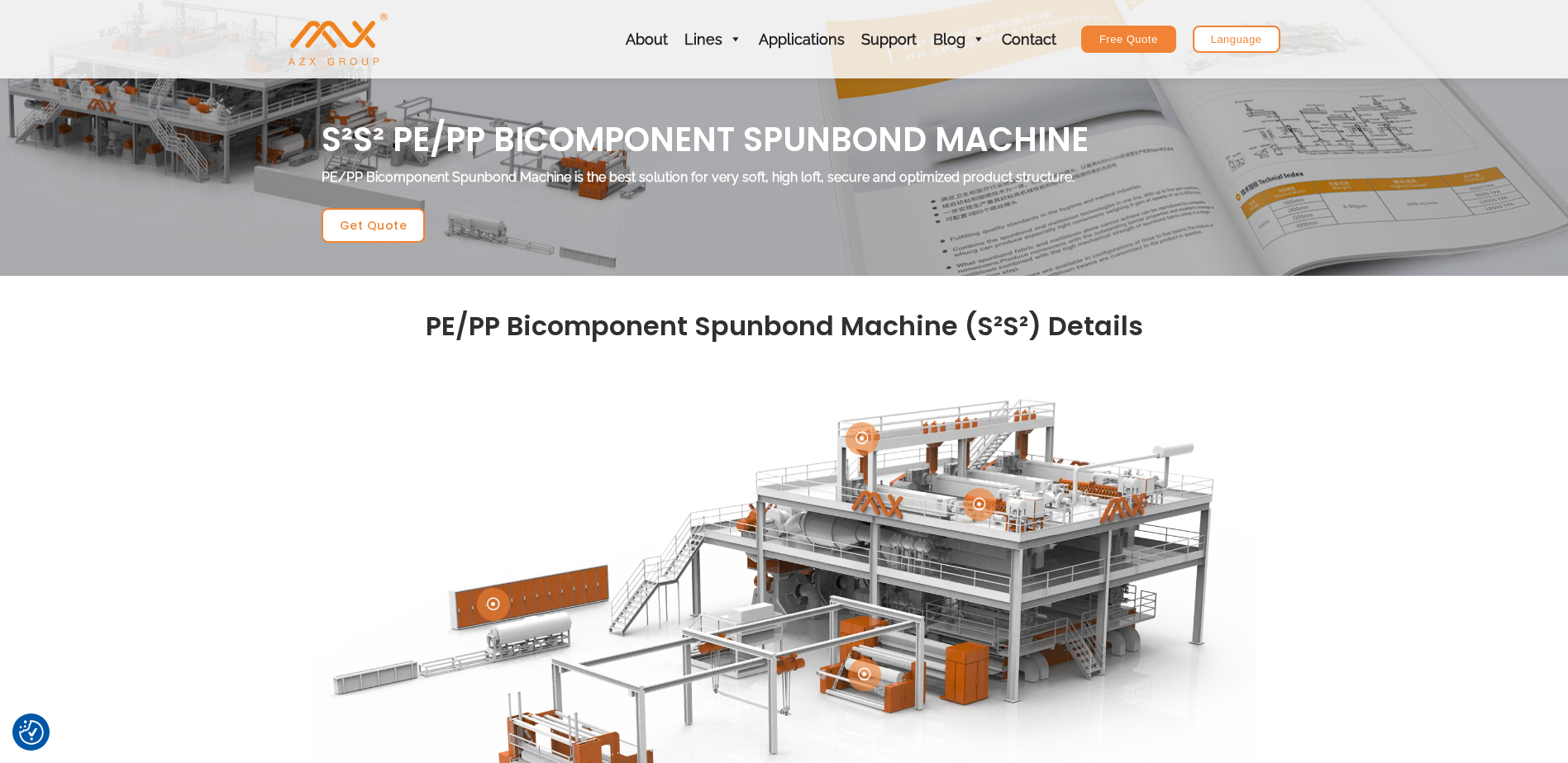
scroll to position [165, 0]
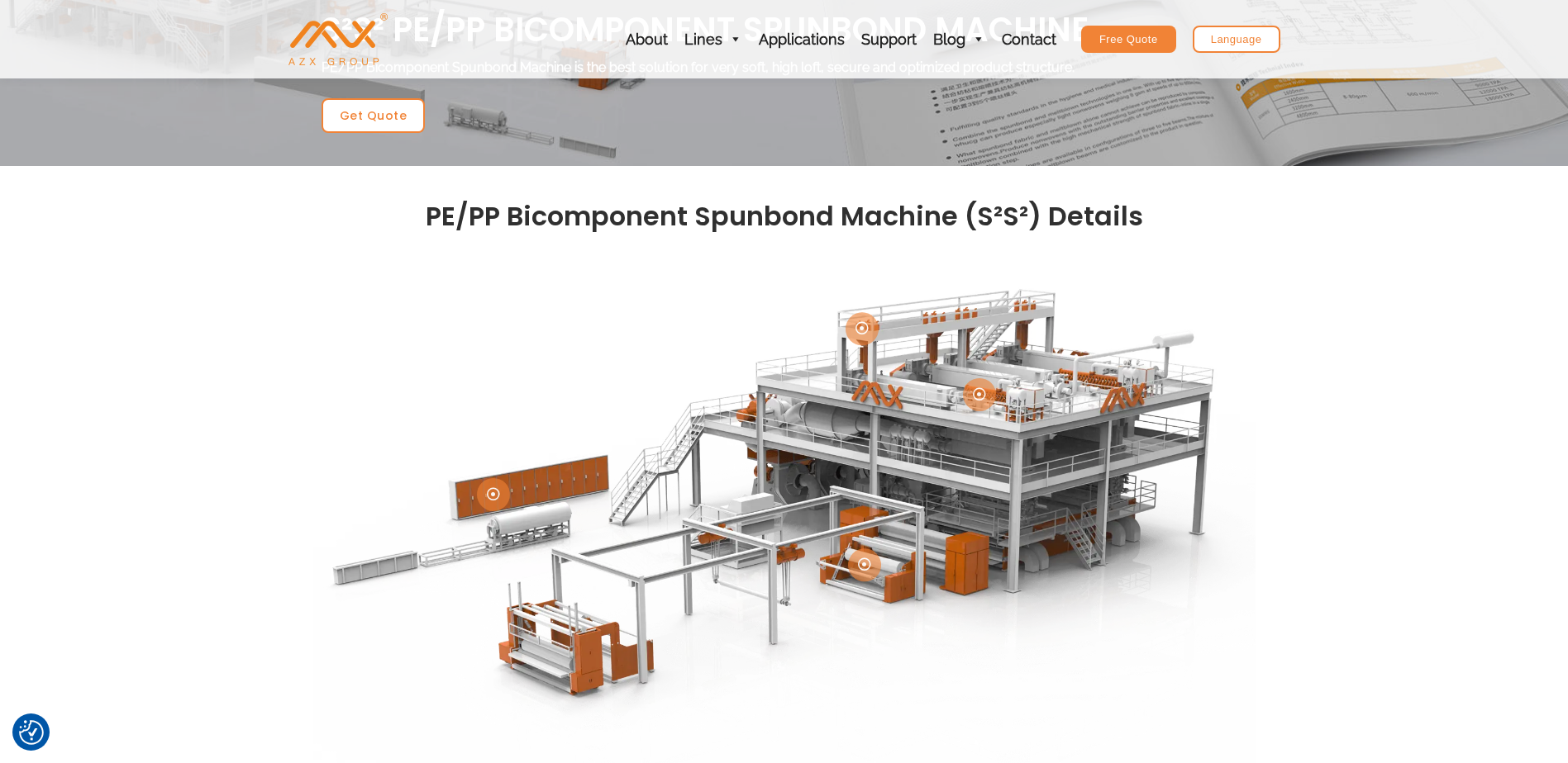
click at [981, 394] on icon at bounding box center [979, 394] width 13 height 13
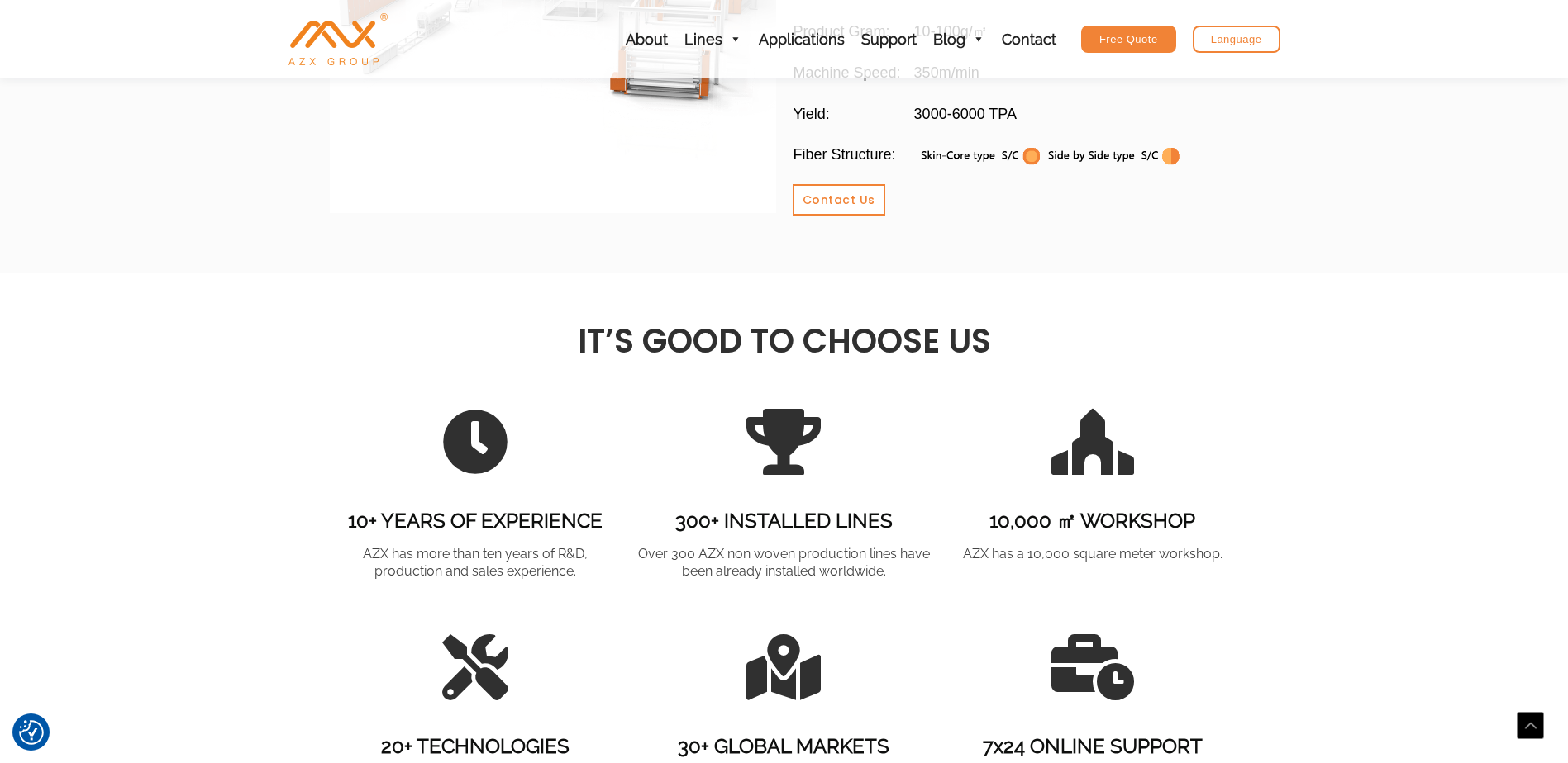
scroll to position [1900, 0]
